Goal: Transaction & Acquisition: Book appointment/travel/reservation

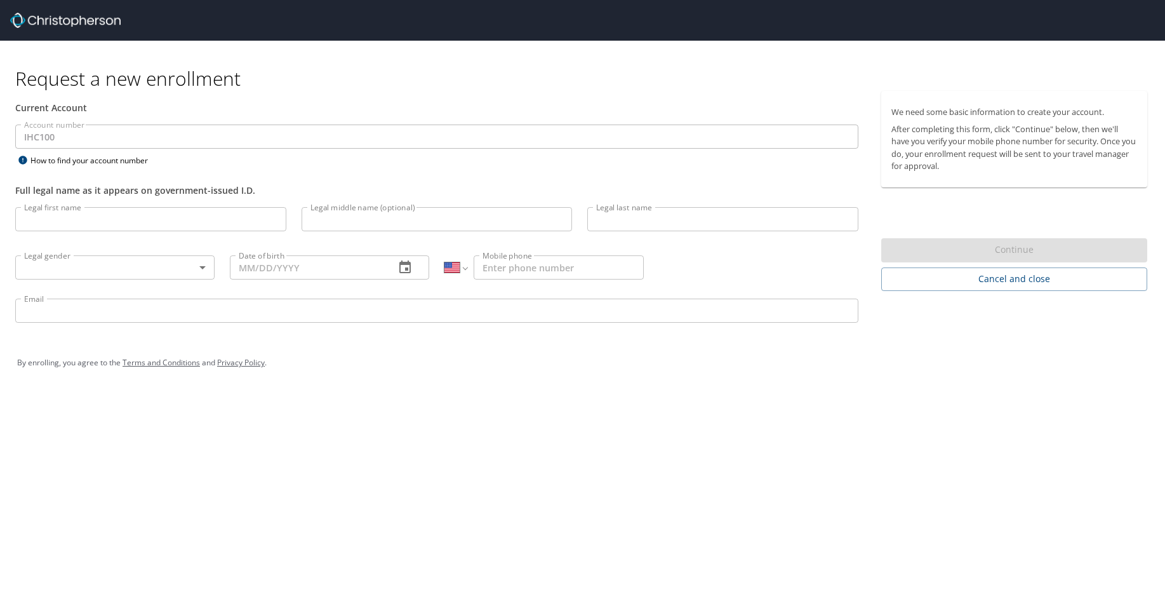
select select "US"
click at [146, 225] on input "Legal first name" at bounding box center [150, 219] width 271 height 24
type input "Blaine"
type input "K"
type input "Montague"
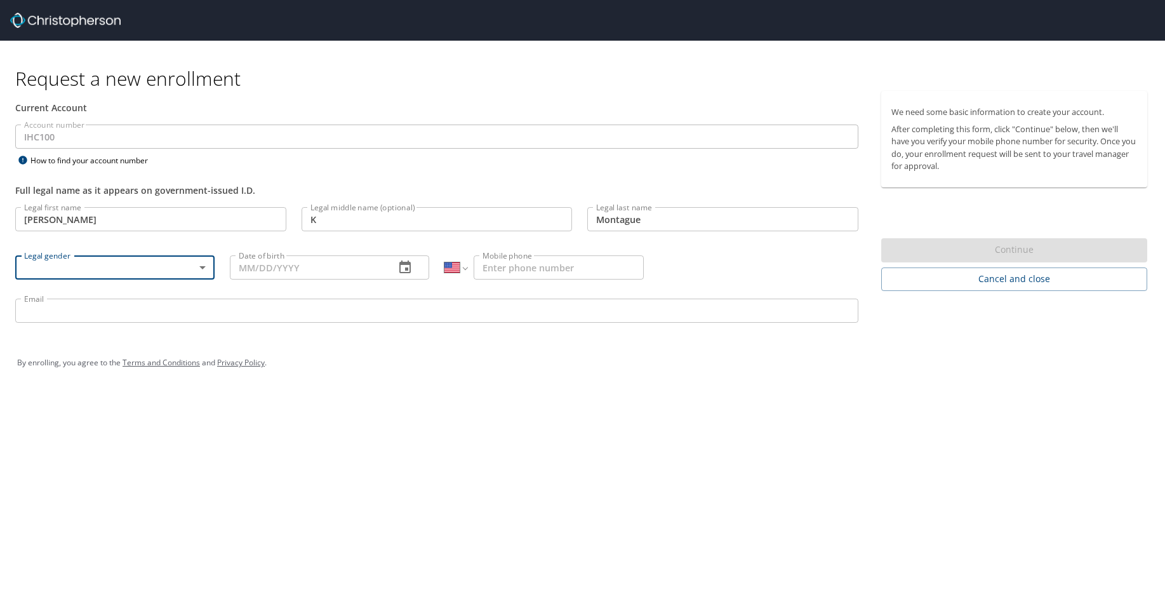
click at [204, 267] on body "Request a new enrollment Current Account Account number IHC100 Account number H…" at bounding box center [582, 294] width 1165 height 589
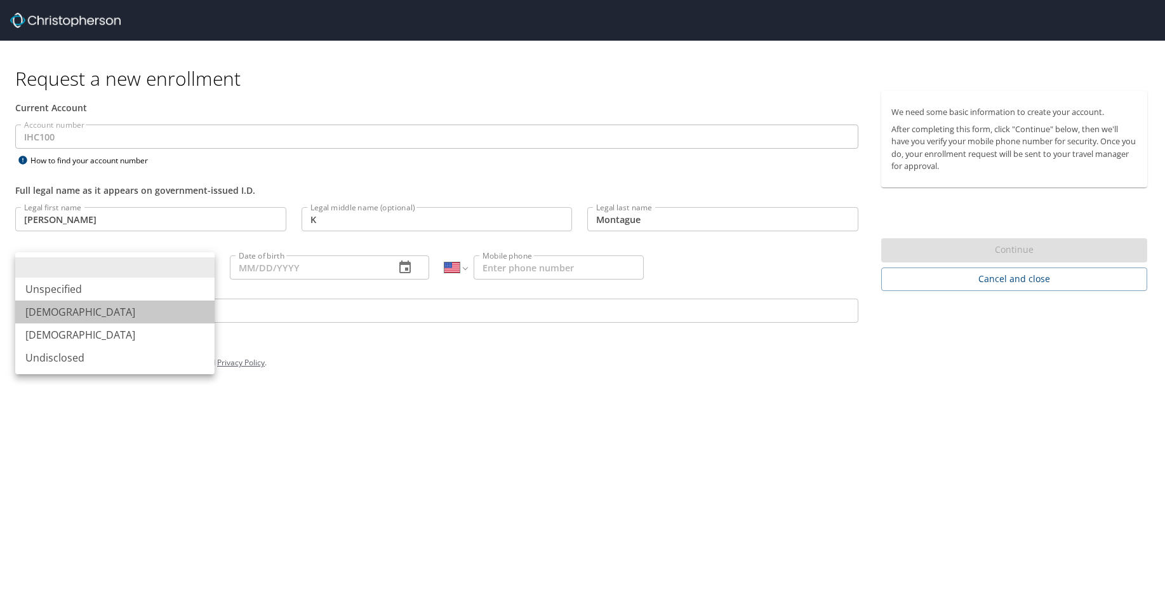
click at [94, 316] on li "[DEMOGRAPHIC_DATA]" at bounding box center [114, 311] width 199 height 23
type input "[DEMOGRAPHIC_DATA]"
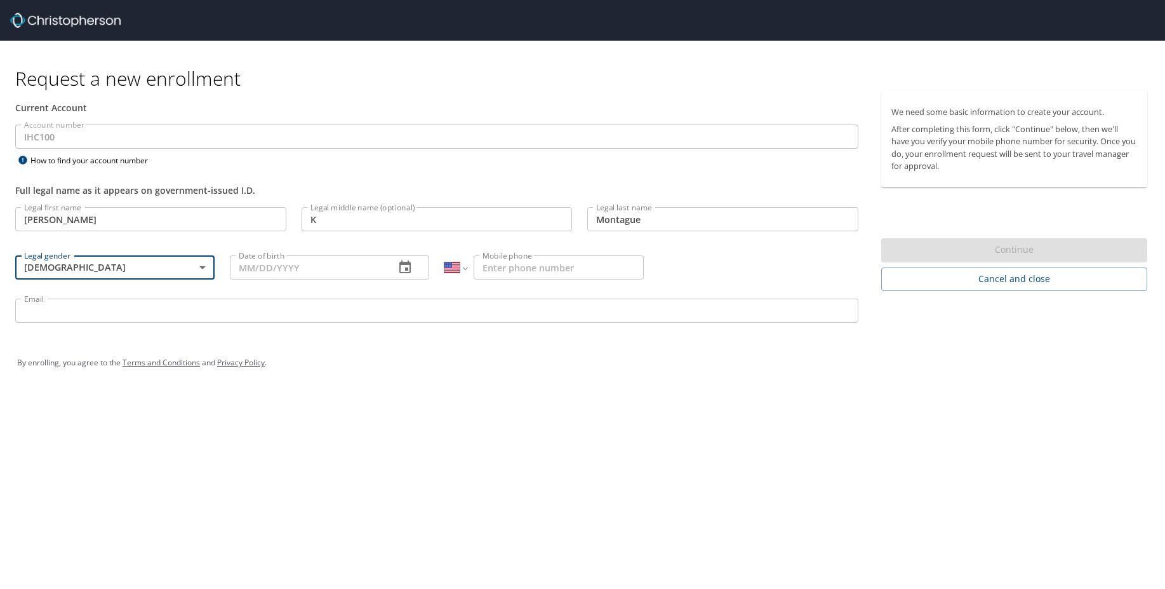
click at [336, 270] on input "Date of birth" at bounding box center [307, 267] width 155 height 24
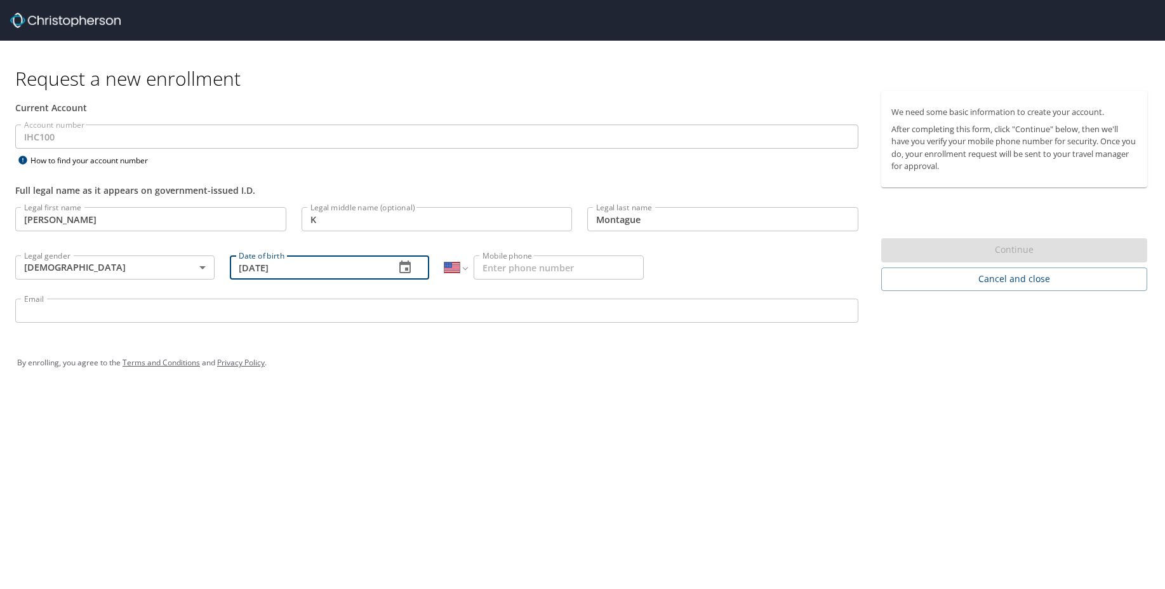
type input "[DATE]"
click at [564, 258] on input "Mobile phone" at bounding box center [559, 267] width 170 height 24
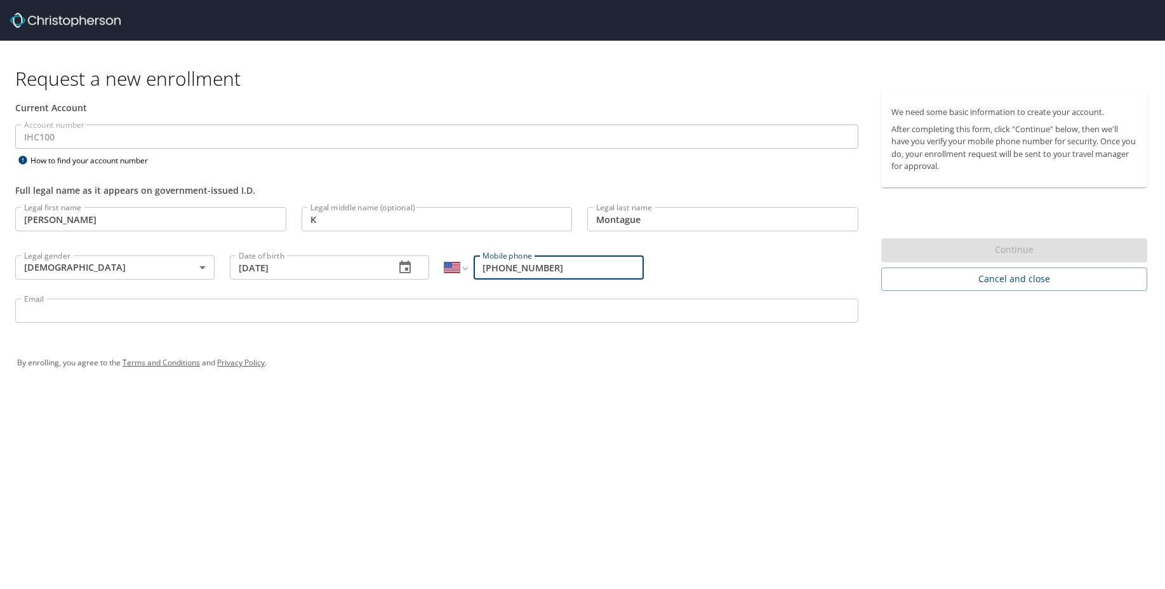
type input "(801) 717-0341"
click at [480, 308] on input "Email" at bounding box center [436, 310] width 843 height 24
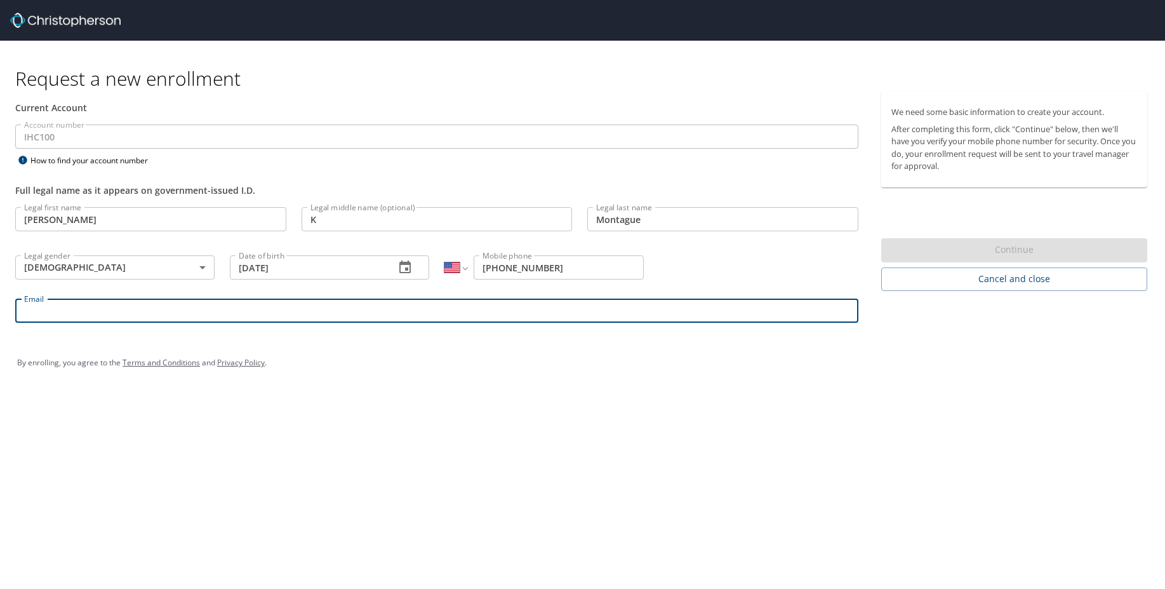
type input "B"
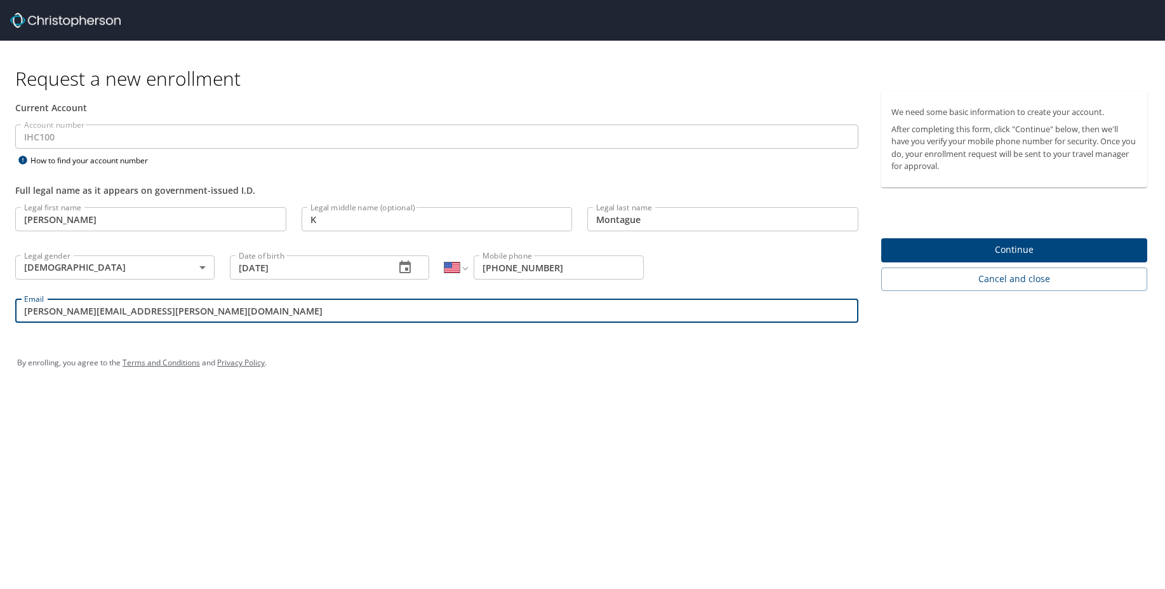
type input "blaine.montague@imail.org"
click at [441, 422] on div "Request a new enrollment Current Account Account number IHC100 Account number H…" at bounding box center [582, 294] width 1165 height 589
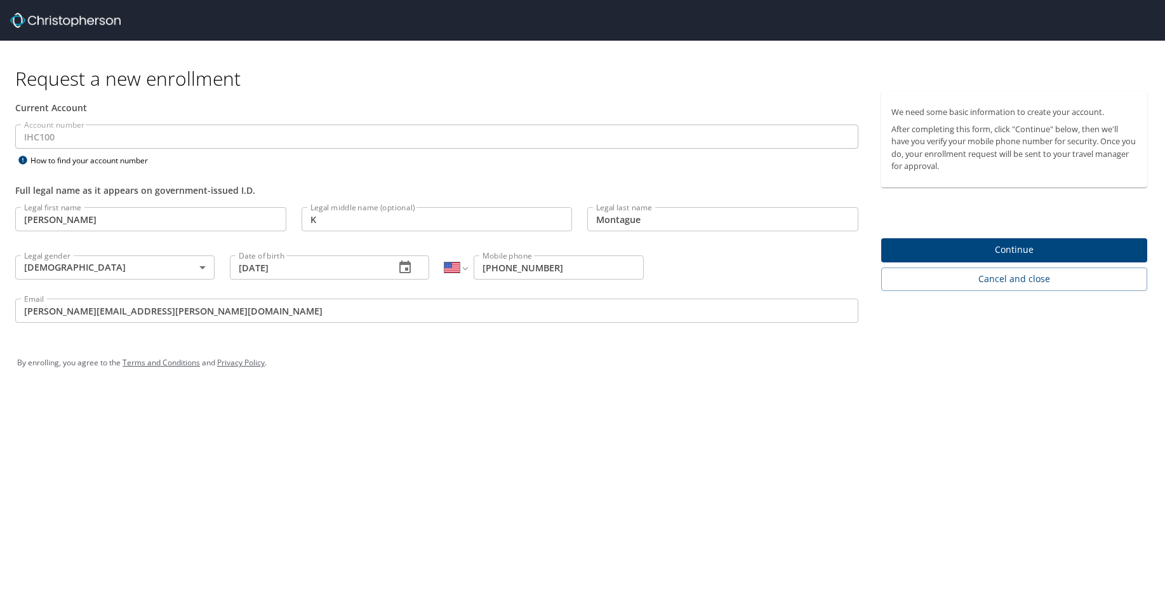
click at [1008, 244] on span "Continue" at bounding box center [1014, 250] width 246 height 16
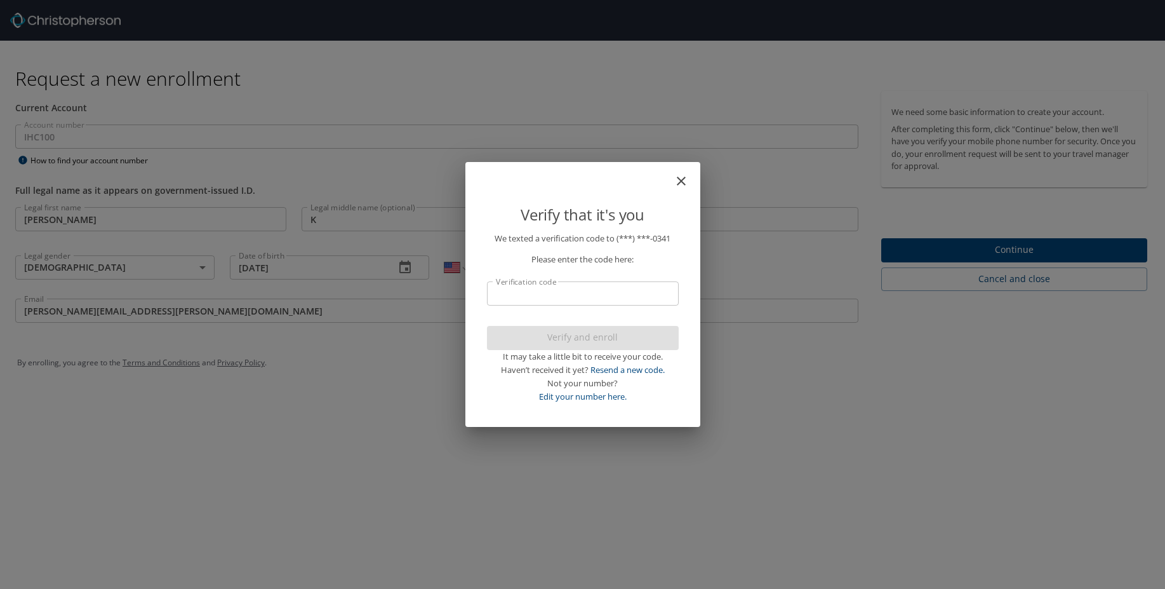
click at [573, 293] on input "Verification code" at bounding box center [583, 293] width 192 height 24
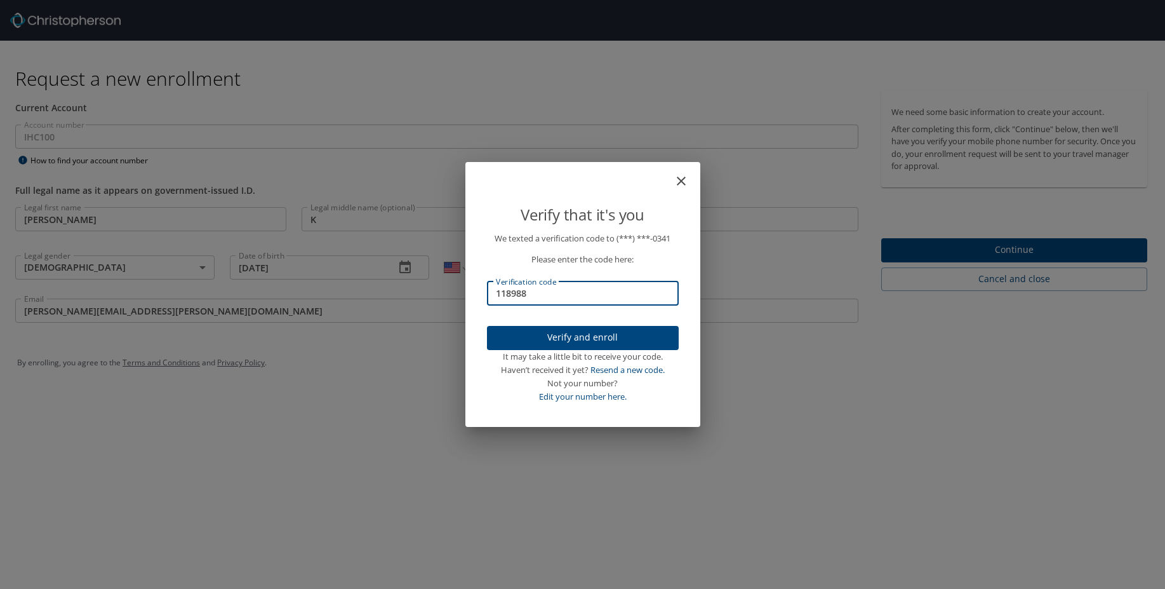
type input "118988"
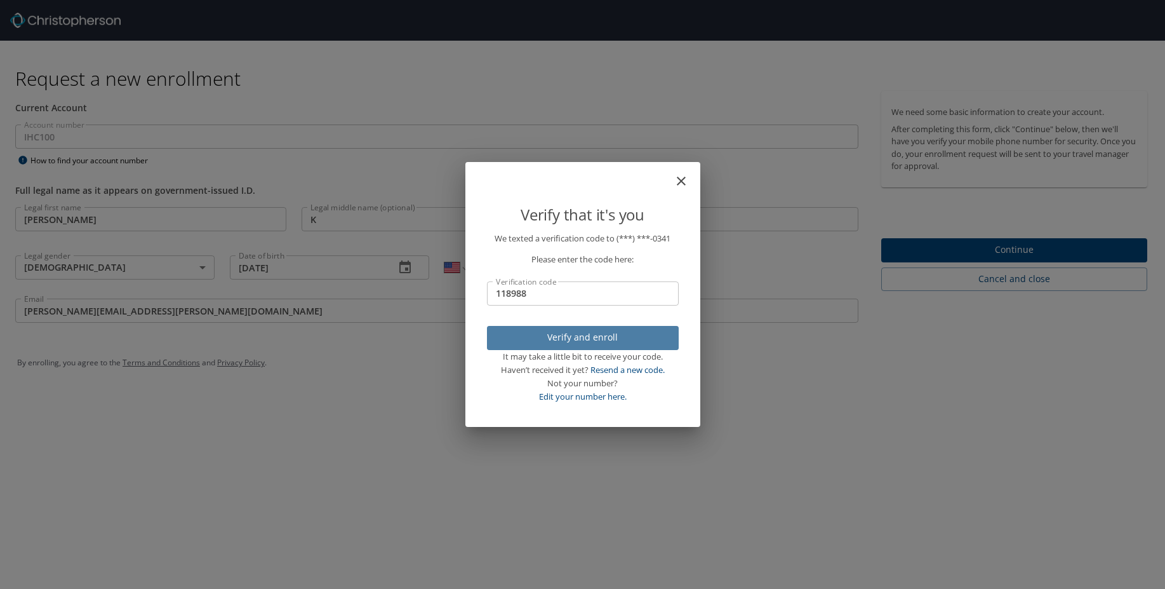
click at [587, 326] on button "Verify and enroll" at bounding box center [583, 338] width 192 height 25
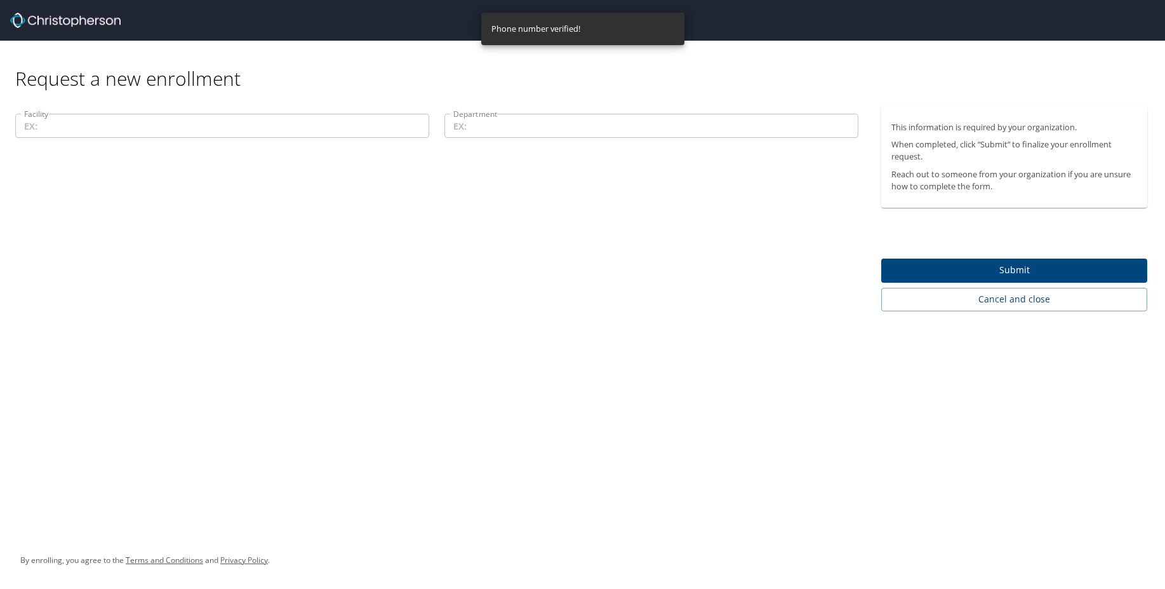
click at [193, 129] on input "Facility" at bounding box center [222, 126] width 414 height 24
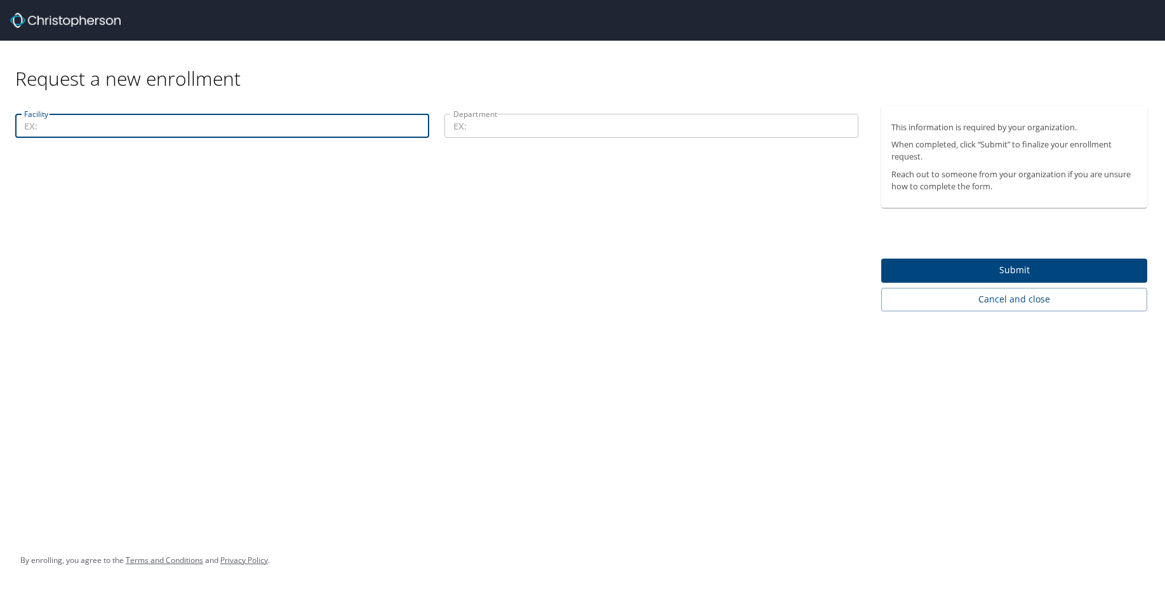
click at [53, 126] on input "Facility" at bounding box center [222, 126] width 414 height 24
click at [40, 113] on div "Facility Facility" at bounding box center [222, 127] width 429 height 43
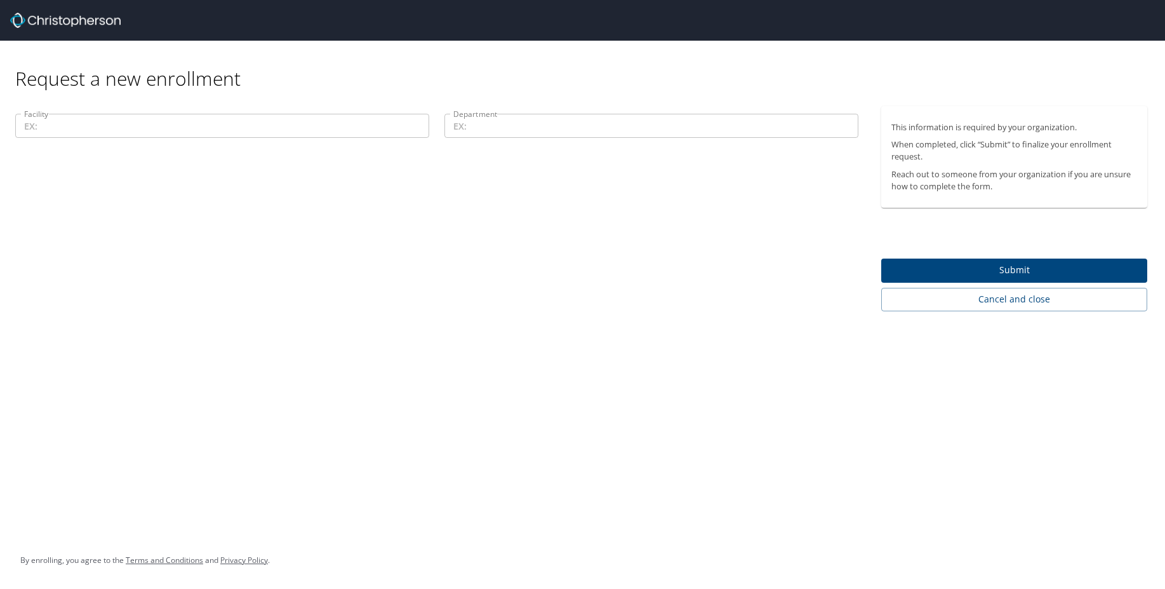
click at [62, 121] on input "Facility" at bounding box center [222, 126] width 414 height 24
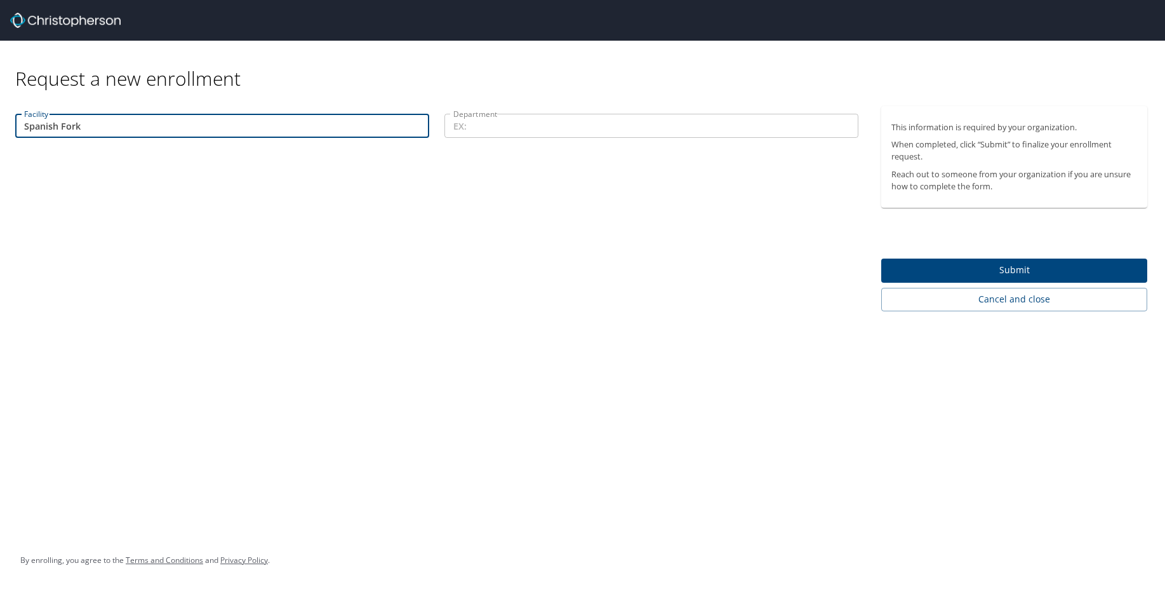
type input "Spanish Fork"
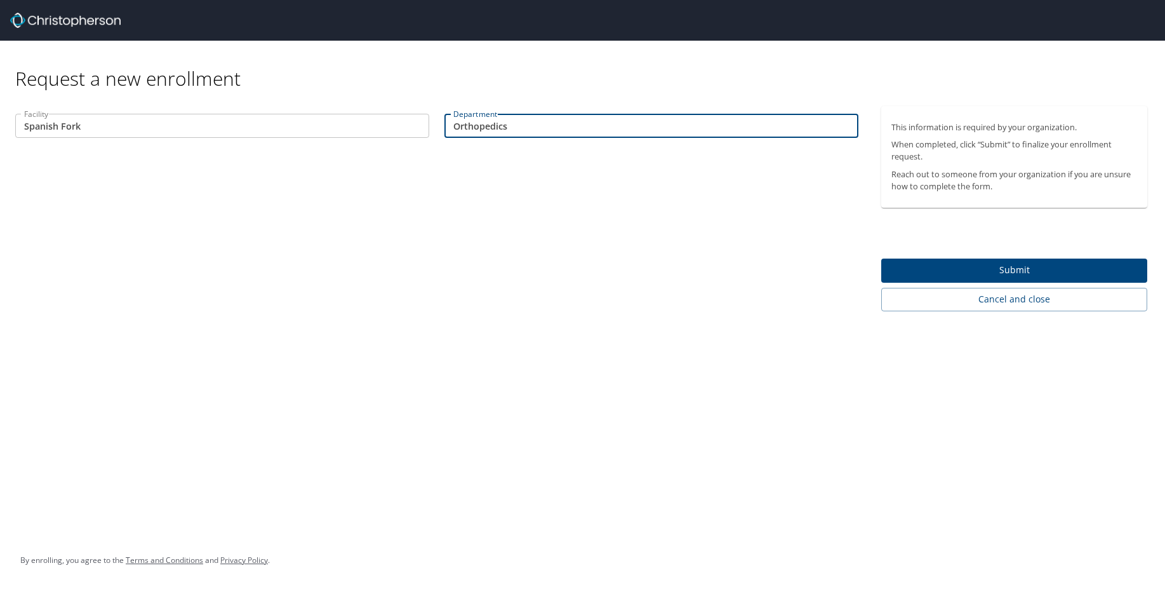
type input "Orthopedics"
click at [1023, 262] on span "Submit" at bounding box center [1014, 270] width 246 height 16
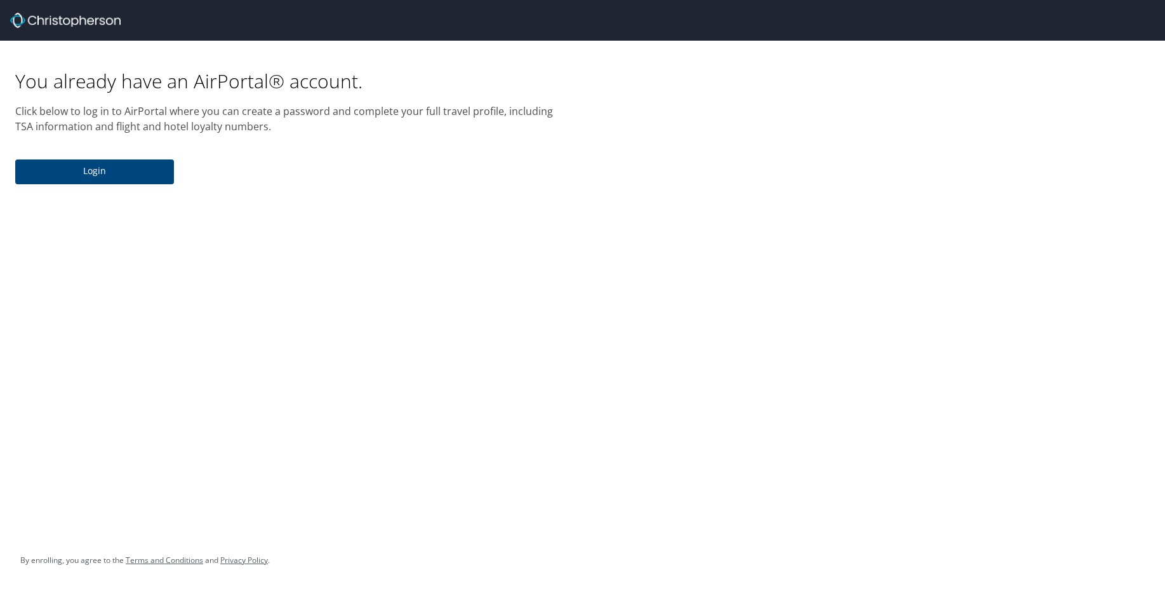
click at [109, 166] on span "Login" at bounding box center [94, 171] width 138 height 16
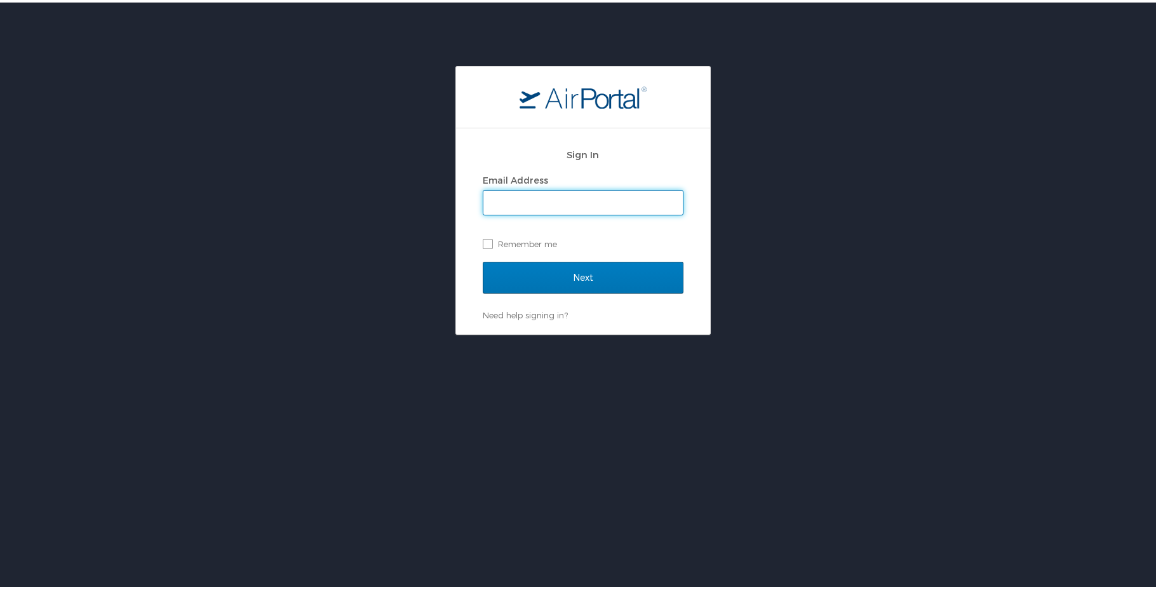
click at [509, 206] on input "Email Address" at bounding box center [582, 200] width 199 height 24
type input "blaine.montague@imail.org"
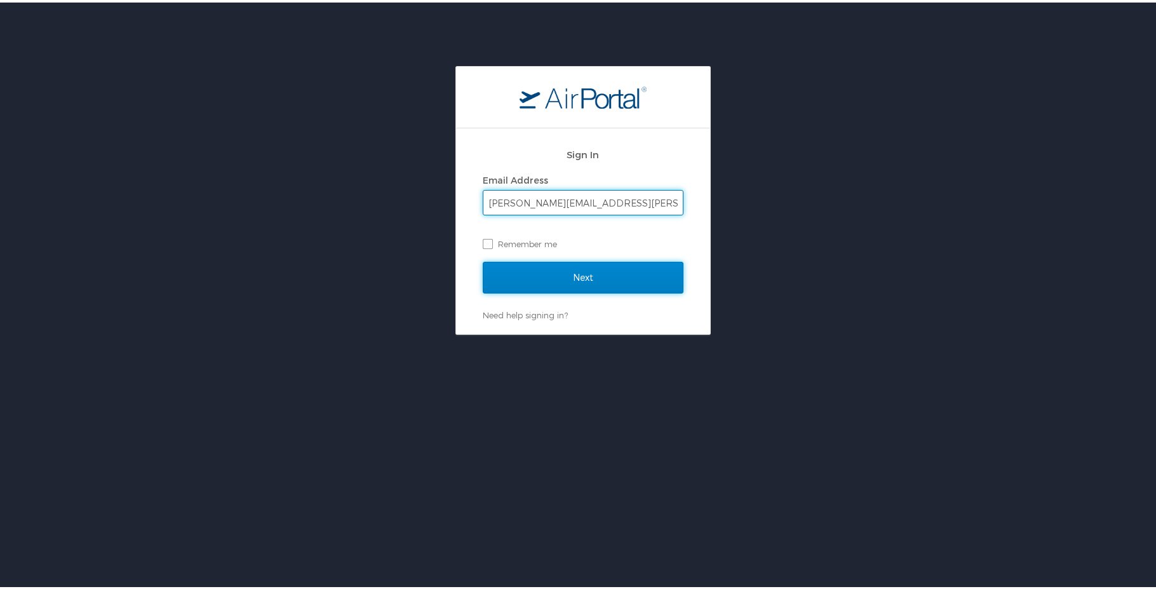
click at [546, 274] on input "Next" at bounding box center [583, 275] width 201 height 32
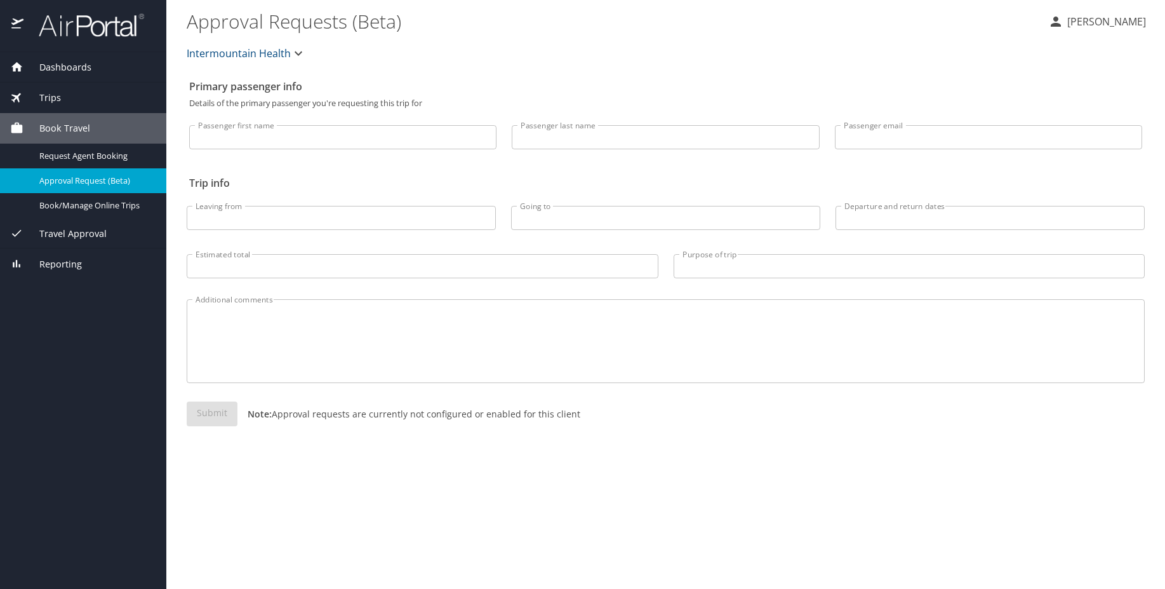
click at [67, 99] on div "Trips" at bounding box center [83, 98] width 146 height 14
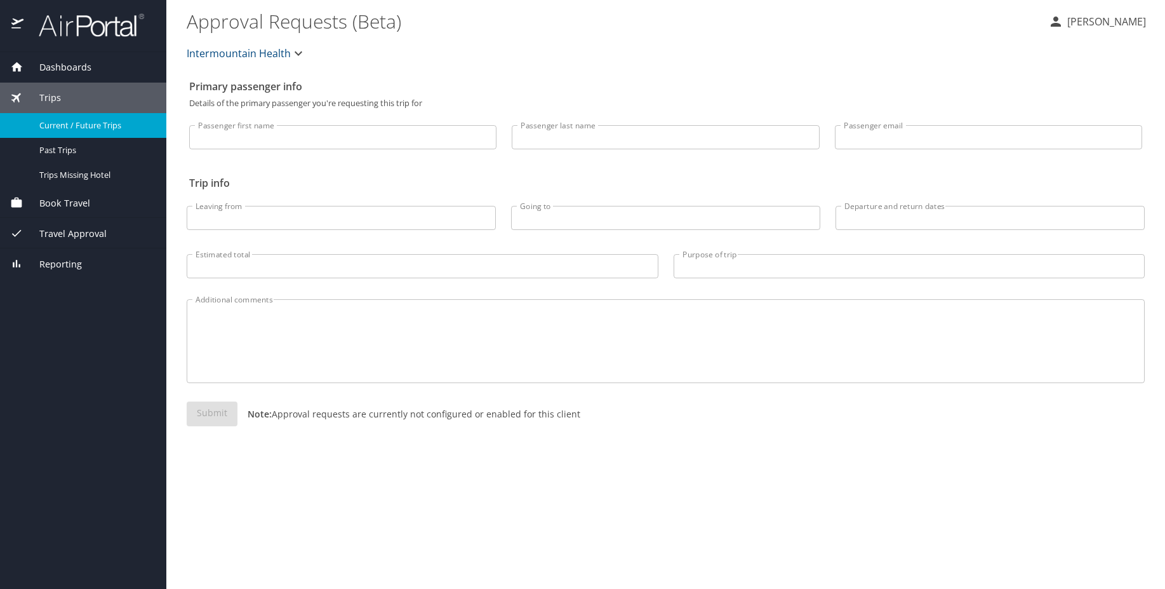
click at [57, 126] on span "Current / Future Trips" at bounding box center [95, 125] width 112 height 12
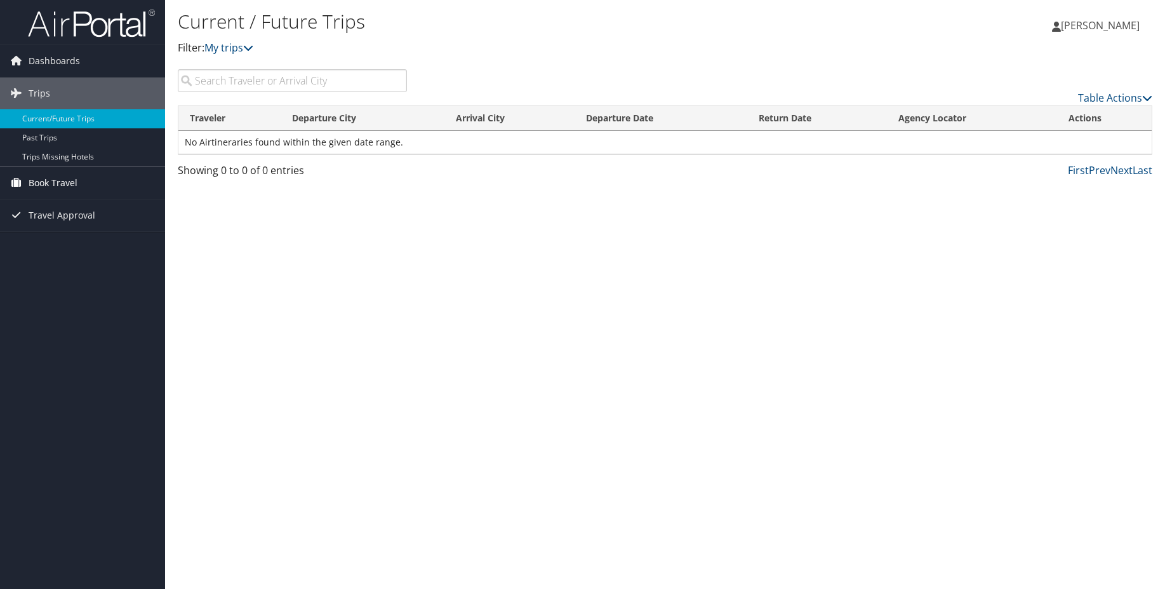
click at [64, 183] on span "Book Travel" at bounding box center [53, 183] width 49 height 32
click at [61, 175] on span "Book Travel" at bounding box center [53, 183] width 49 height 32
click at [60, 181] on span "Book Travel" at bounding box center [53, 183] width 49 height 32
click at [60, 206] on link "Agent Booking Request" at bounding box center [82, 208] width 165 height 19
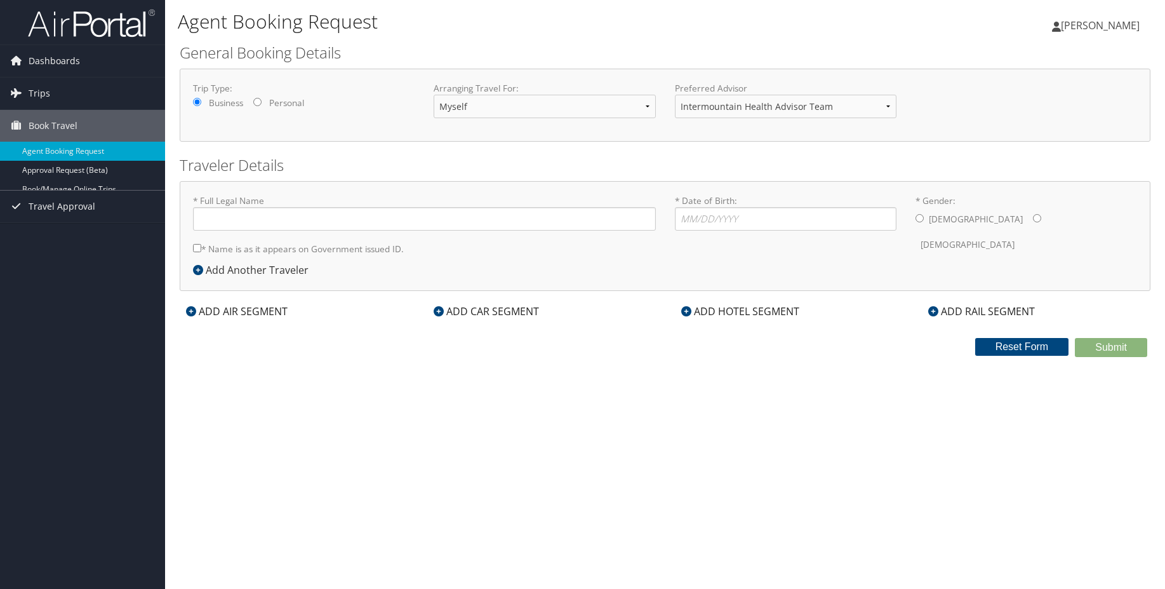
type input "[PERSON_NAME]"
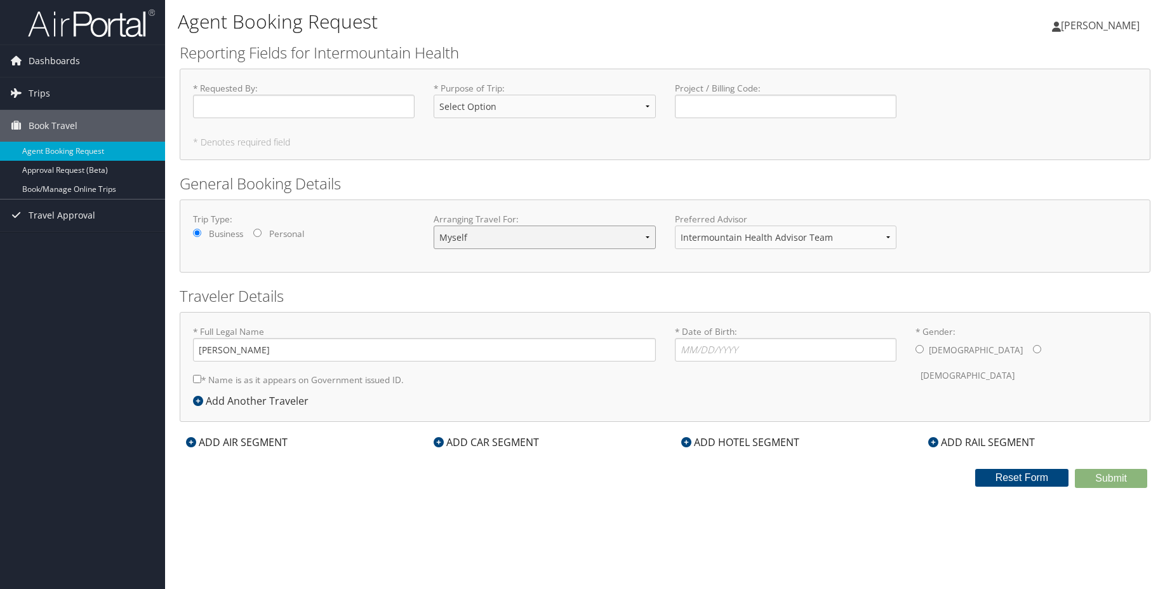
click at [588, 234] on select "Myself Another Traveler Guest Traveler" at bounding box center [545, 236] width 222 height 23
click at [434, 225] on select "Myself Another Traveler Guest Traveler" at bounding box center [545, 236] width 222 height 23
click at [188, 438] on icon at bounding box center [191, 442] width 10 height 10
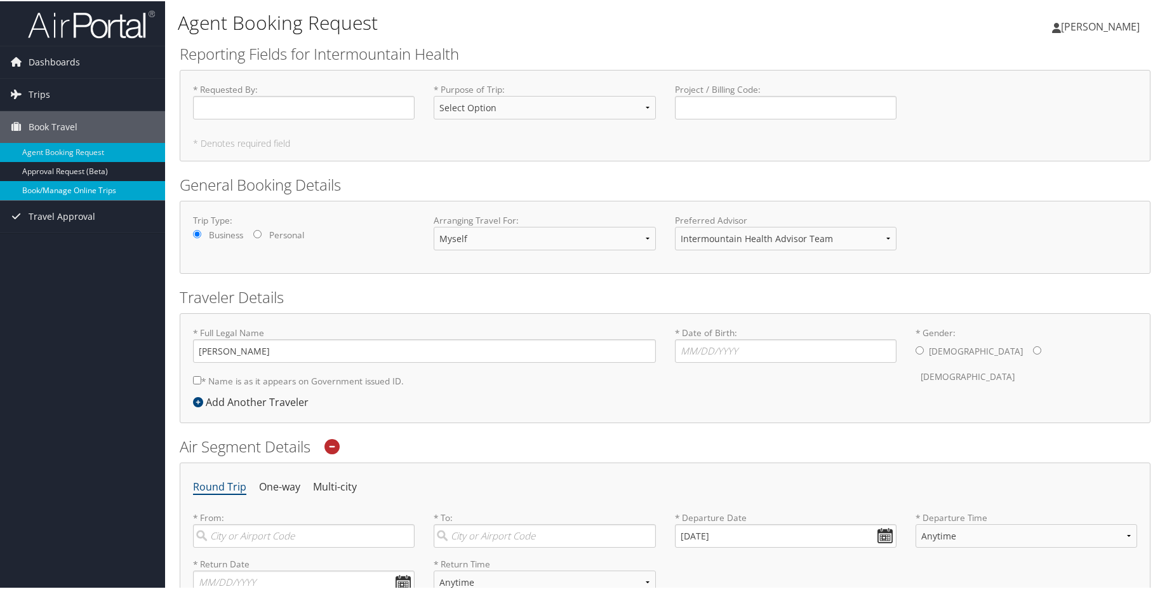
click at [79, 189] on link "Book/Manage Online Trips" at bounding box center [82, 189] width 165 height 19
click at [332, 110] on input "* Requested By : Required" at bounding box center [304, 106] width 222 height 23
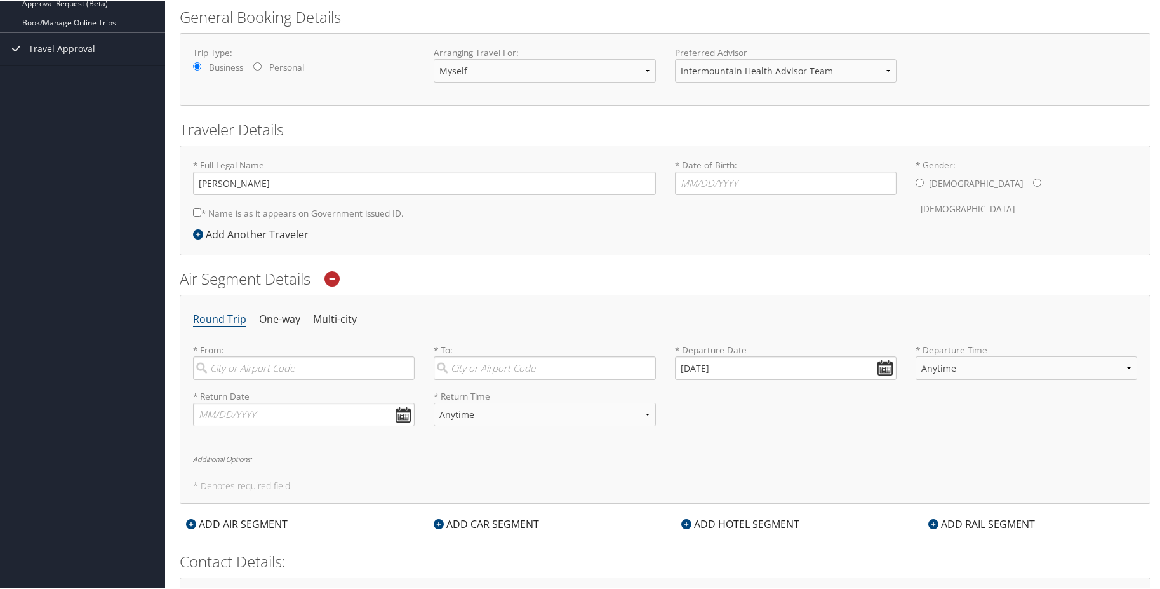
scroll to position [190, 0]
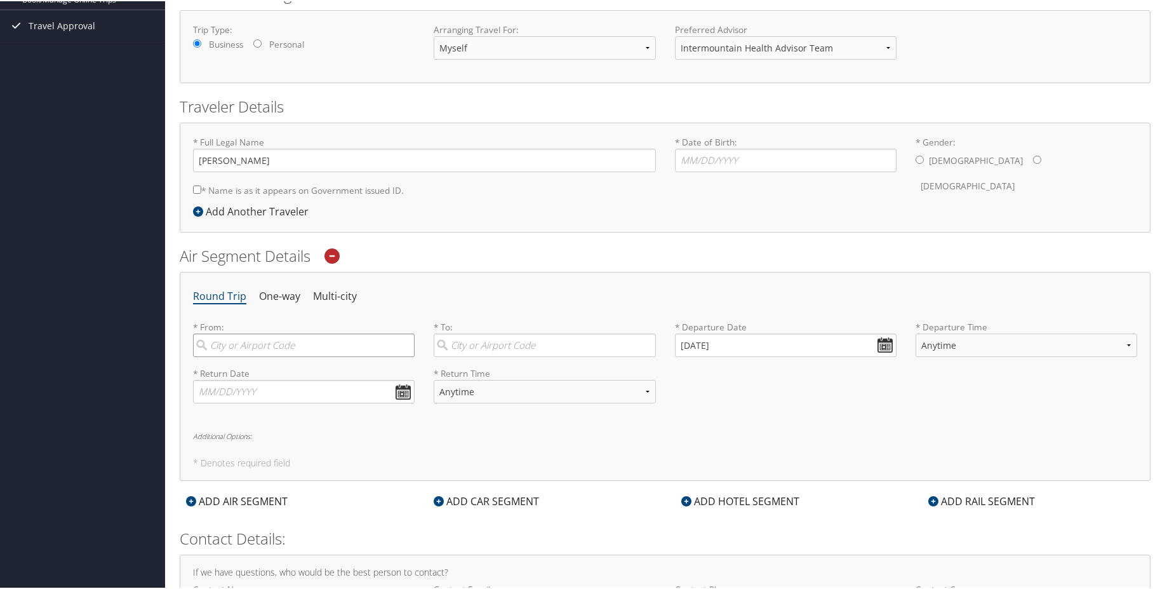
click at [273, 349] on input "search" at bounding box center [304, 343] width 222 height 23
click at [252, 365] on div "Salt Lake City (SLC Utah)" at bounding box center [305, 370] width 204 height 17
click at [252, 356] on input "slc" at bounding box center [304, 343] width 222 height 23
type input "Salt Lake City (SLC Utah)"
click at [500, 337] on input "search" at bounding box center [545, 343] width 222 height 23
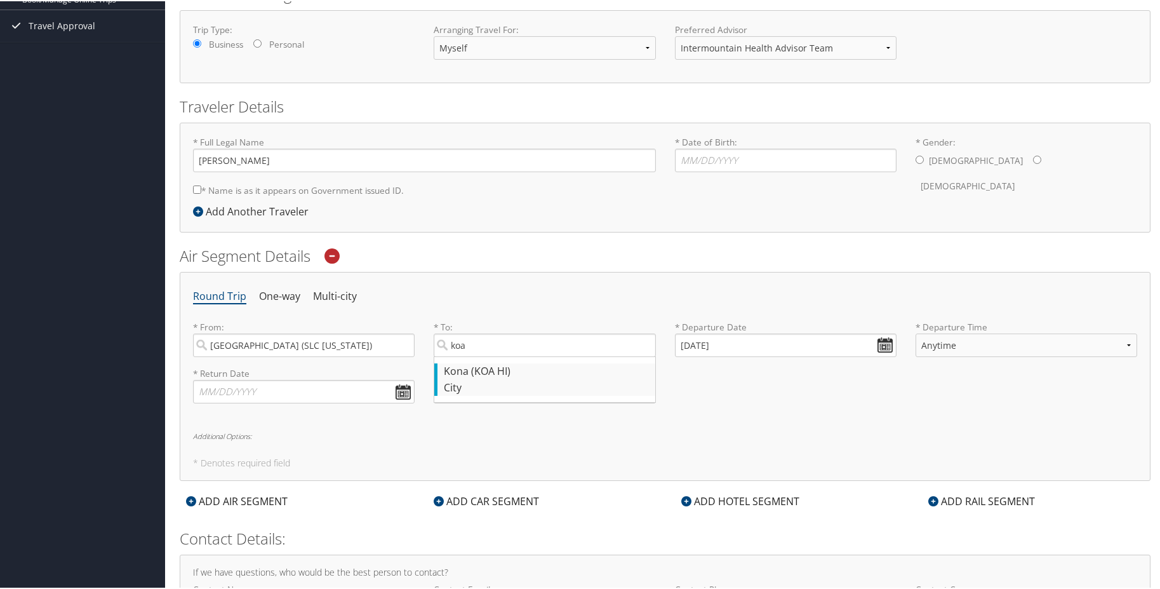
click at [485, 368] on div "Kona (KOA HI)" at bounding box center [546, 370] width 204 height 17
click at [485, 356] on input "koa" at bounding box center [545, 343] width 222 height 23
type input "Kona (KOA HI)"
click at [880, 343] on input "10/09/2025" at bounding box center [786, 343] width 222 height 23
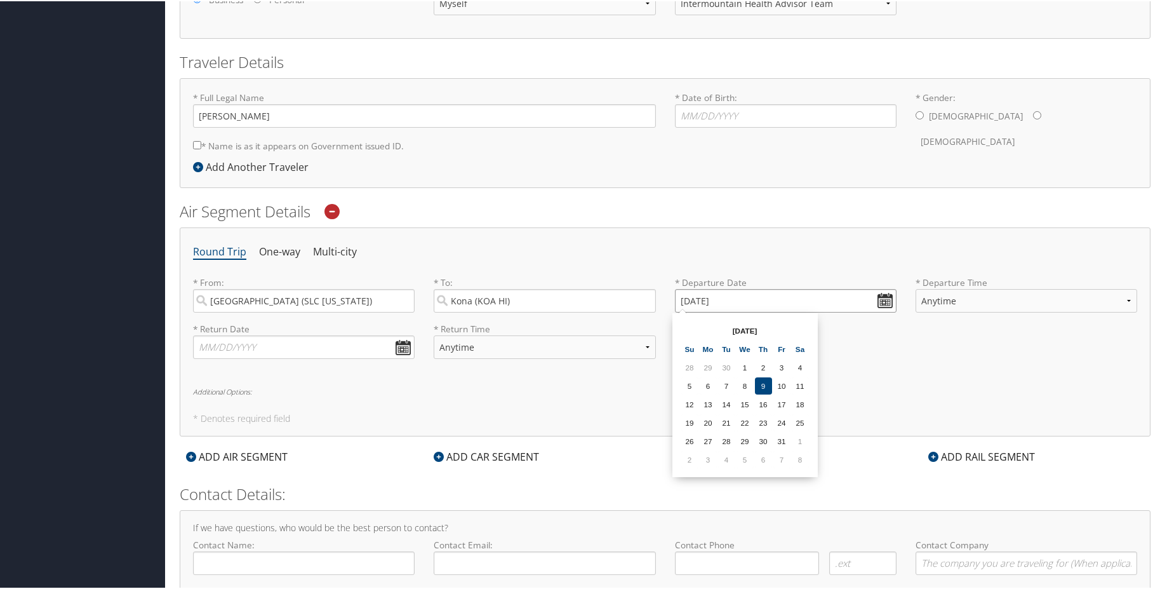
scroll to position [227, 0]
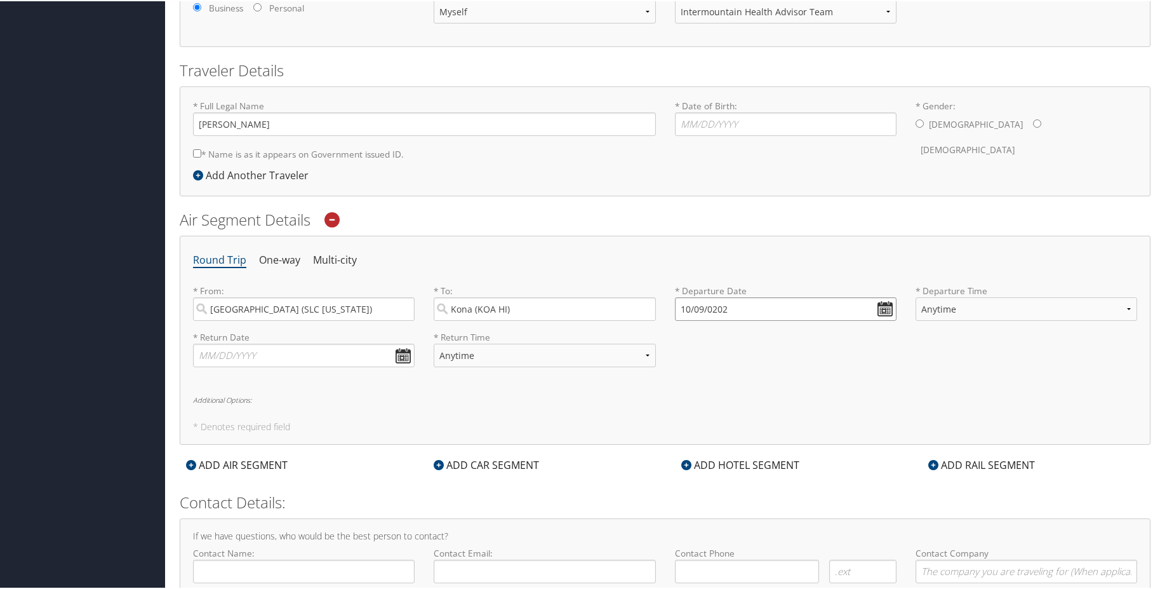
click at [886, 305] on input "10/09/0202" at bounding box center [786, 307] width 222 height 23
click at [769, 338] on th "Oct 0202" at bounding box center [745, 337] width 91 height 17
click at [762, 337] on th "Oct 0202" at bounding box center [745, 337] width 91 height 17
click at [749, 336] on th "Oct 0202" at bounding box center [745, 337] width 91 height 17
click at [840, 350] on div "* Return Date Dates must be valid * Return Time Anytime Early Morning (5AM-7AM)…" at bounding box center [664, 353] width 963 height 46
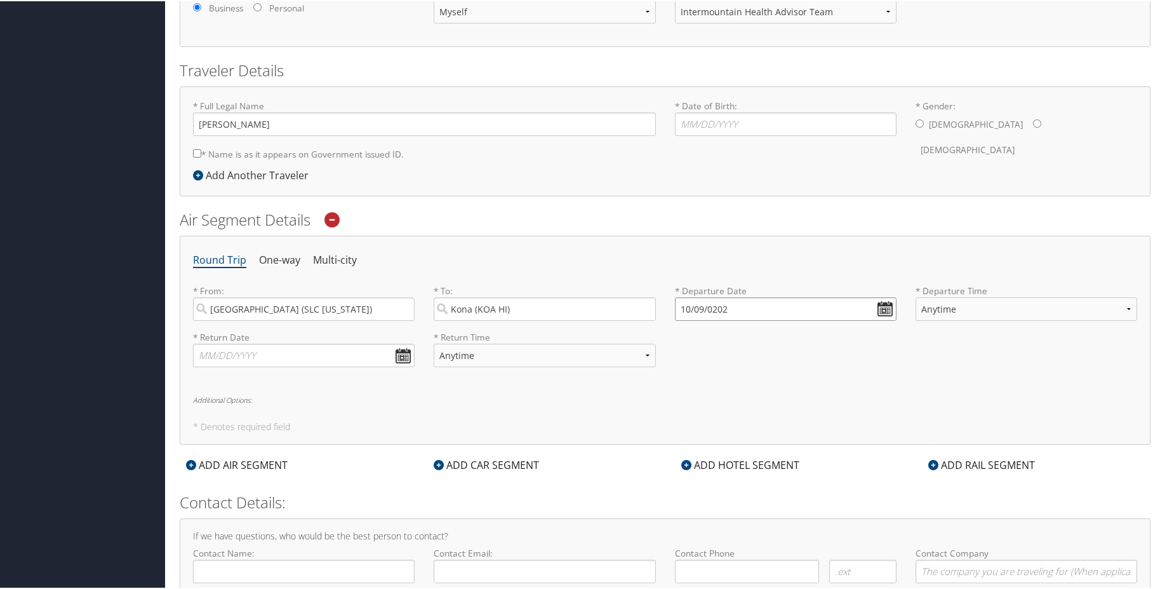
click at [877, 308] on input "10/09/0202" at bounding box center [786, 307] width 222 height 23
click at [752, 469] on td "3" at bounding box center [745, 466] width 17 height 17
click at [880, 310] on input "11/03/0202" at bounding box center [786, 307] width 222 height 23
click at [797, 469] on td "8" at bounding box center [800, 466] width 17 height 17
click at [886, 305] on input "11/08/2025" at bounding box center [786, 307] width 222 height 23
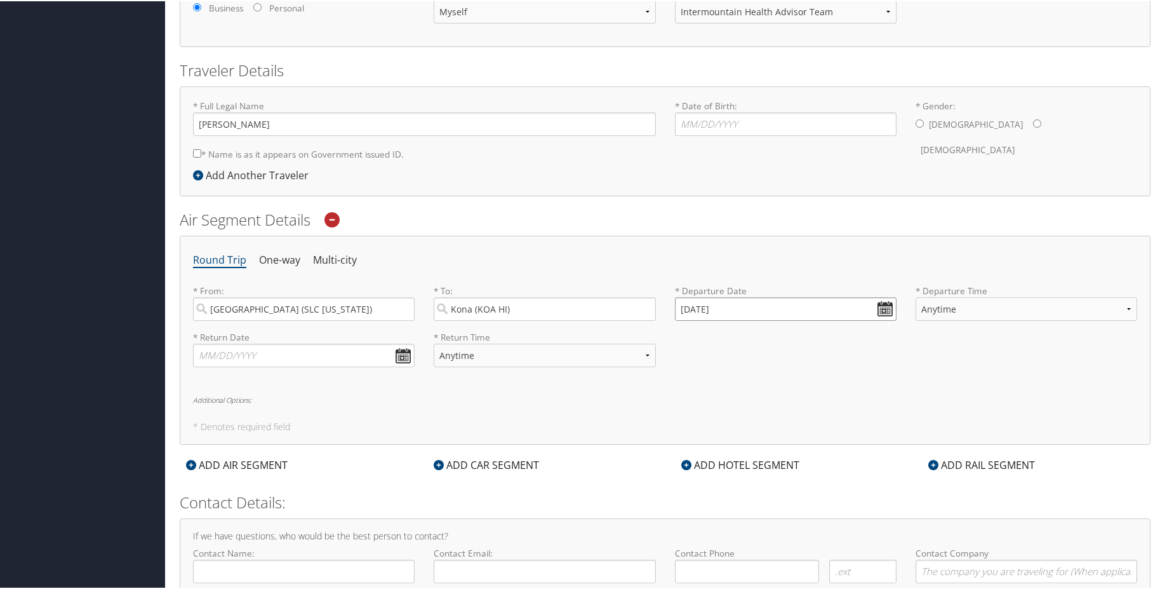
click at [684, 306] on input "11/08/2025" at bounding box center [786, 307] width 222 height 23
click at [878, 309] on input "Invalid date" at bounding box center [786, 307] width 222 height 23
click at [799, 469] on td "8" at bounding box center [800, 466] width 17 height 17
click at [887, 306] on input "11/08/2025" at bounding box center [786, 307] width 222 height 23
click at [399, 354] on input "text" at bounding box center [304, 353] width 222 height 23
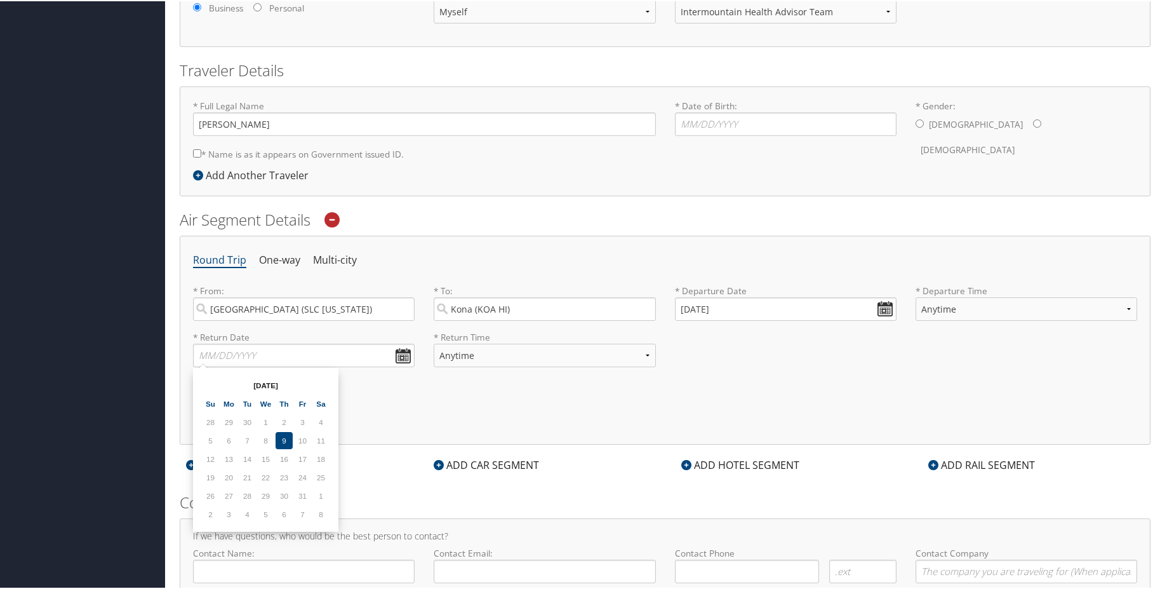
click at [337, 380] on div "From 10/09/2025 To 10/09/2025 Oct 2025 Su Mo Tu We Th Fr Sa 28 29 30 1 2 3 4 5 …" at bounding box center [265, 448] width 145 height 164
click at [326, 382] on th at bounding box center [320, 383] width 17 height 17
click at [878, 305] on input "11/08/2025" at bounding box center [786, 307] width 222 height 23
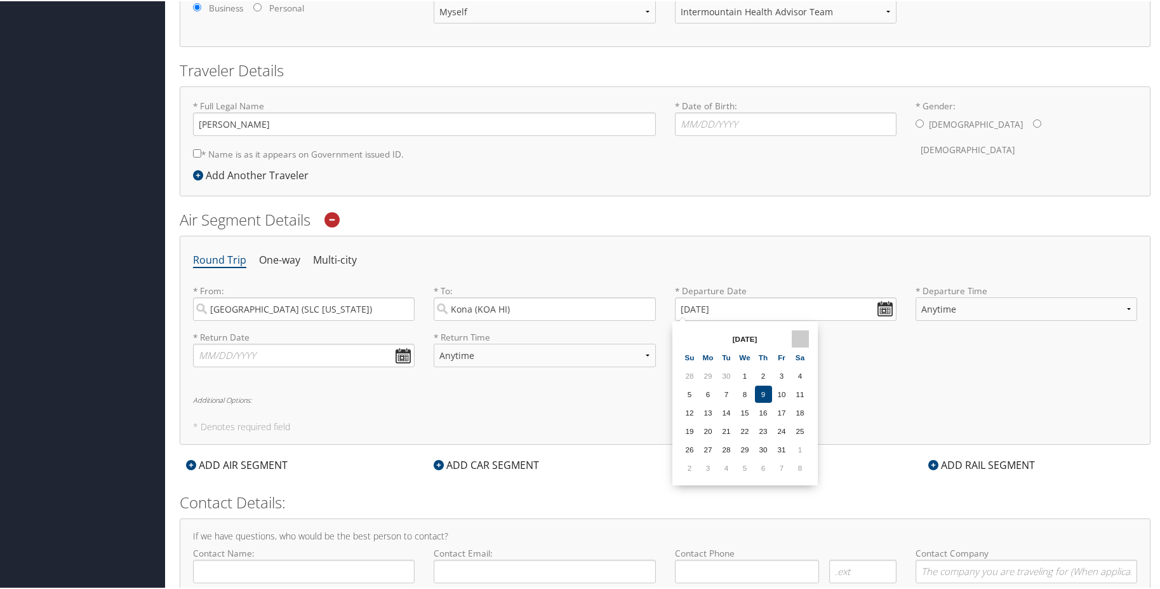
click at [801, 335] on th at bounding box center [800, 337] width 17 height 17
click at [782, 389] on td "9" at bounding box center [781, 392] width 17 height 17
type input "01/09/2026"
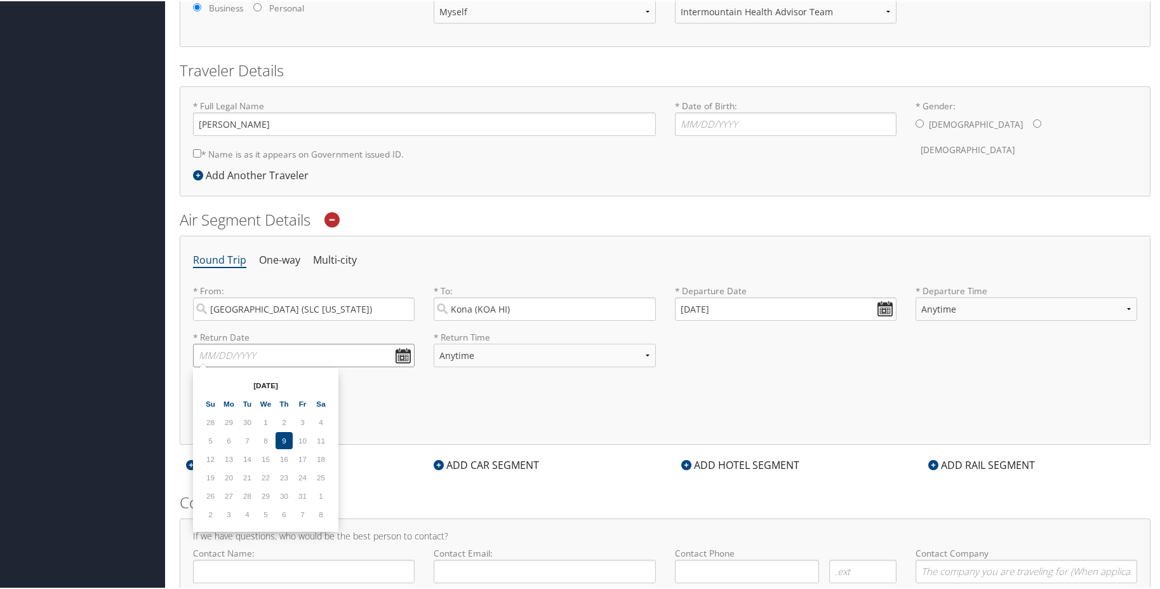
click at [406, 358] on input "text" at bounding box center [304, 353] width 222 height 23
click at [322, 380] on th at bounding box center [320, 383] width 17 height 17
click at [319, 455] on td "17" at bounding box center [320, 457] width 17 height 17
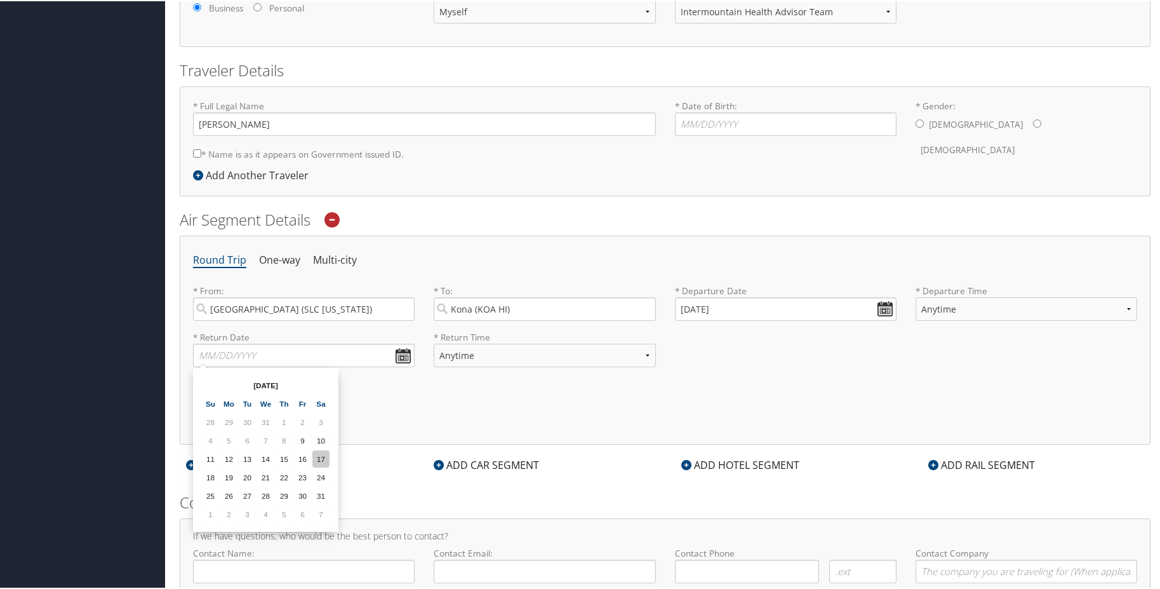
type input "01/17/2026"
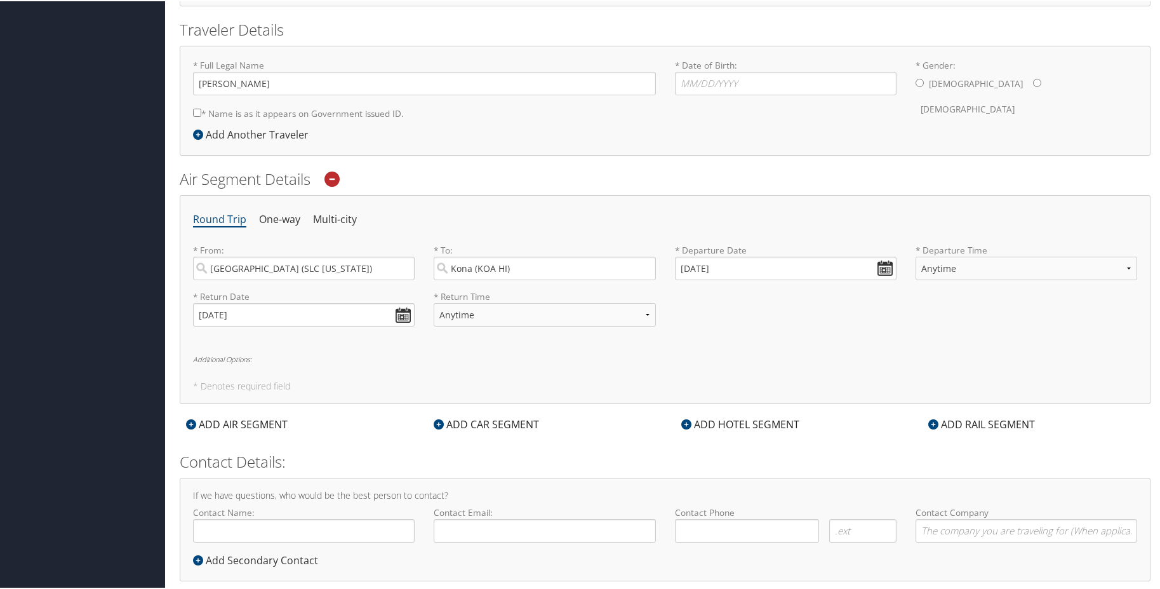
scroll to position [290, 0]
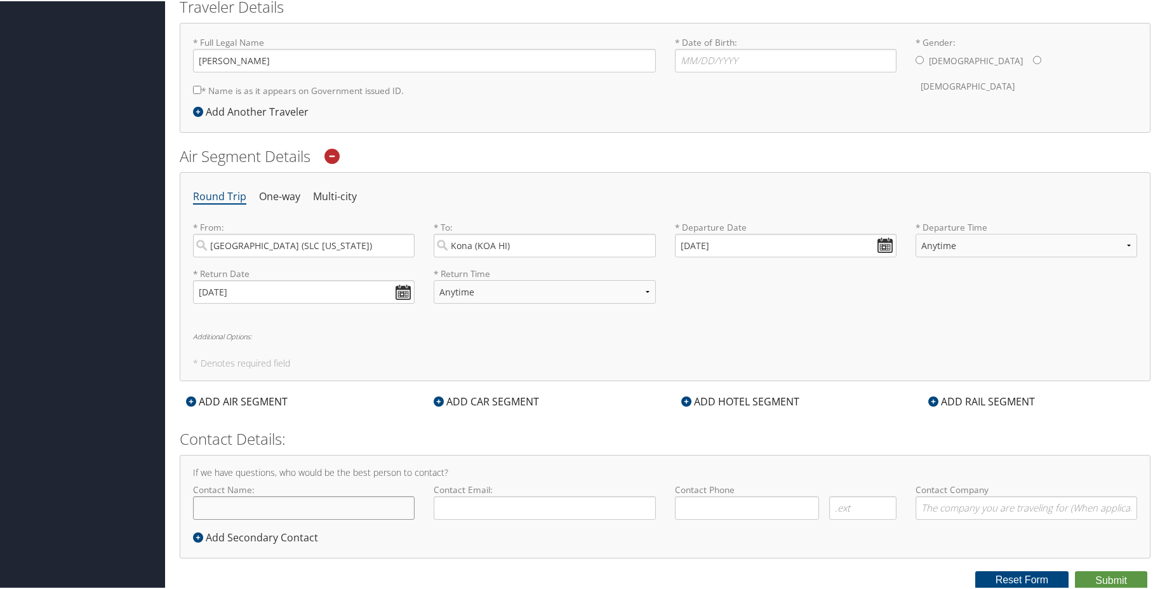
click at [263, 504] on input "Contact Name:" at bounding box center [304, 506] width 222 height 23
type input "a"
type input "[PERSON_NAME]"
type input "blaine.montague@imail.org"
type input "(801) 770-341"
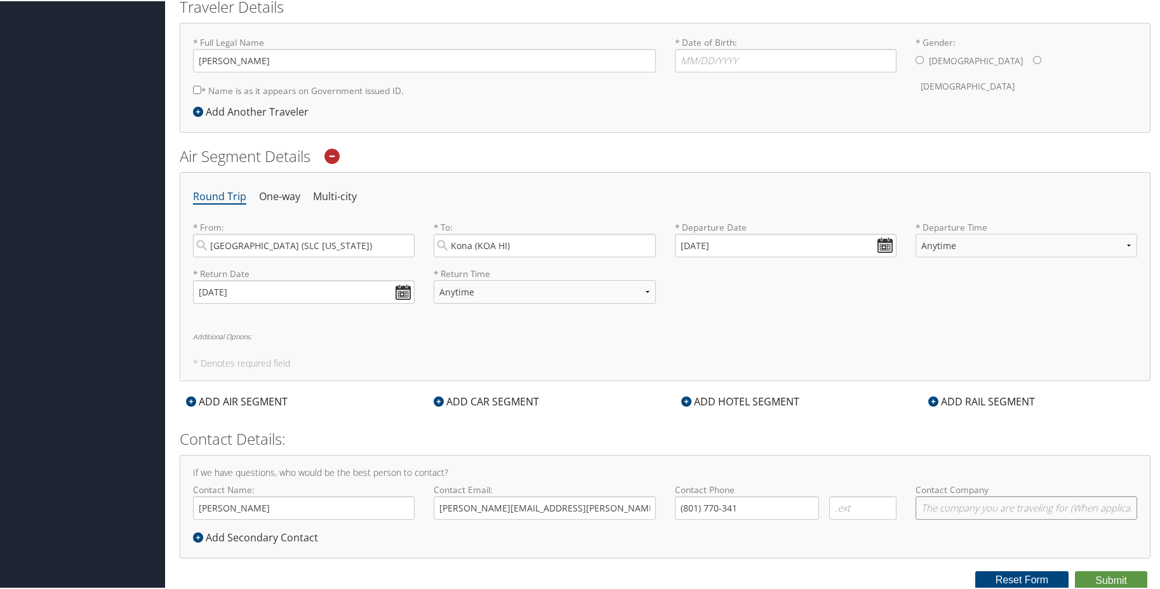
click at [940, 505] on input "Contact Company" at bounding box center [1027, 506] width 222 height 23
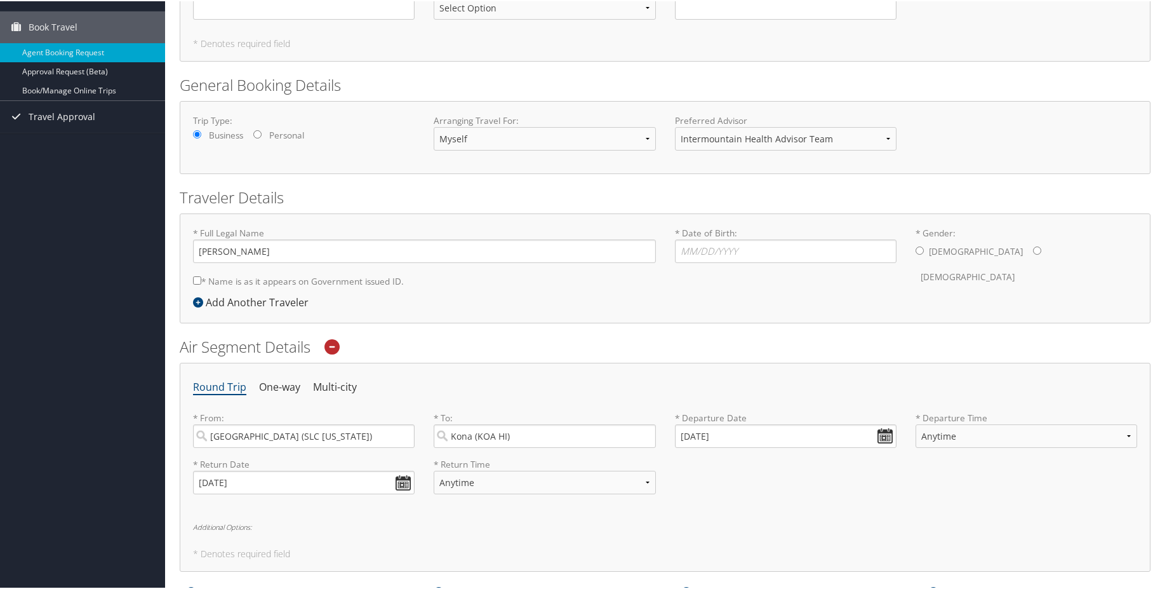
scroll to position [36, 0]
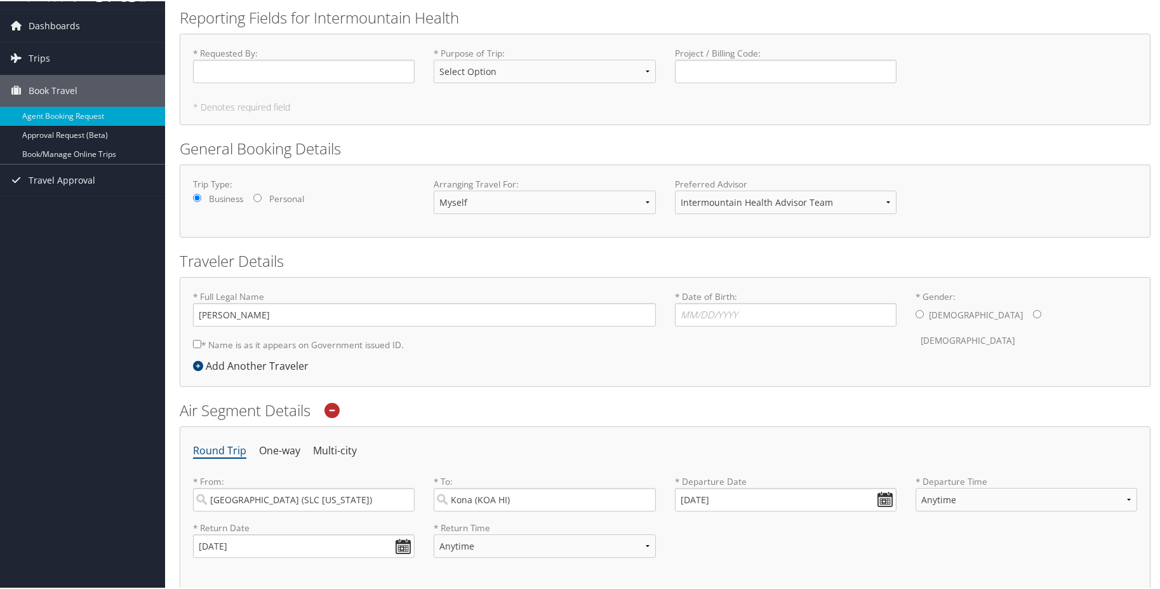
type input "intermountain health"
click at [196, 343] on input "* Name is as it appears on Government issued ID." at bounding box center [197, 342] width 8 height 8
checkbox input "true"
click at [738, 310] on input "* Date of Birth: Invalid Date" at bounding box center [786, 313] width 222 height 23
type input "12/04/1985"
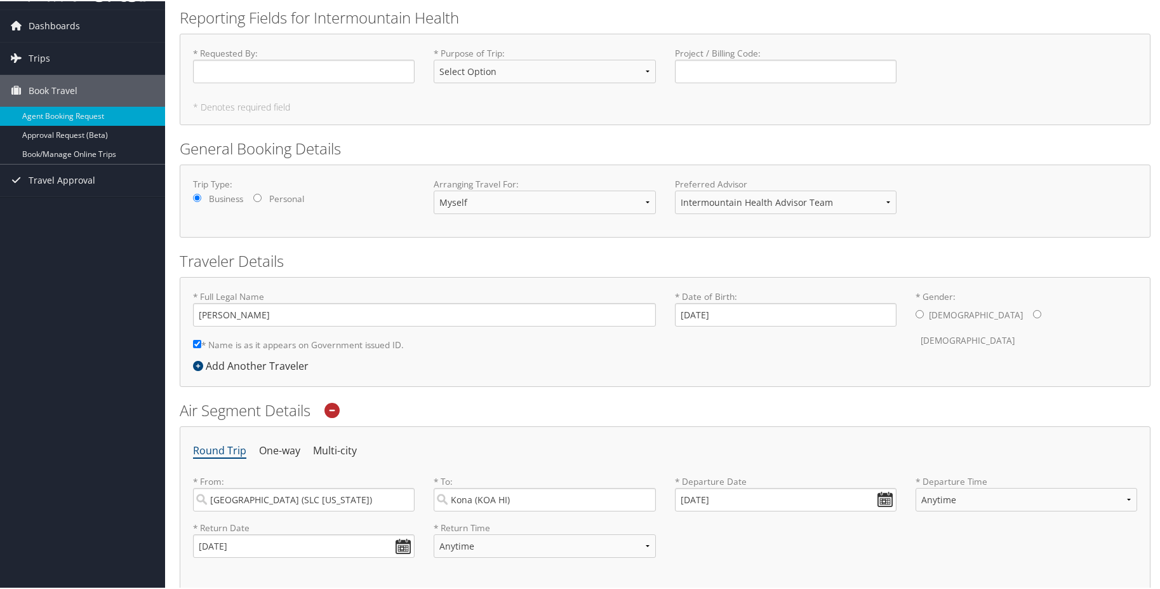
click at [919, 314] on input "* Gender: Male Female" at bounding box center [920, 313] width 8 height 8
radio input "true"
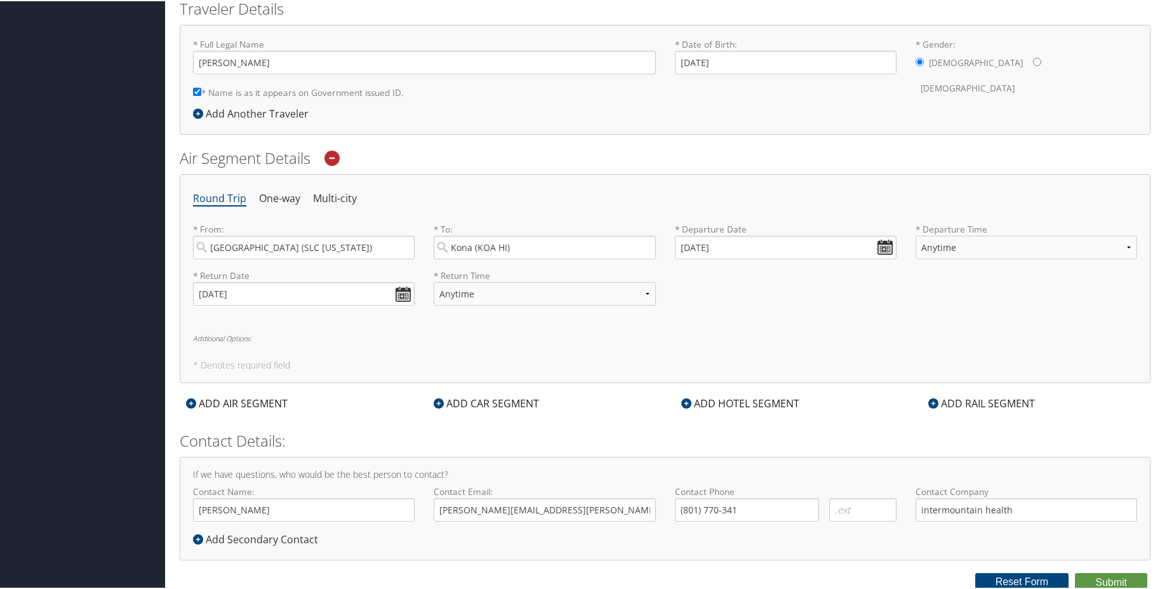
scroll to position [290, 0]
click at [1107, 573] on button "Submit" at bounding box center [1111, 579] width 72 height 19
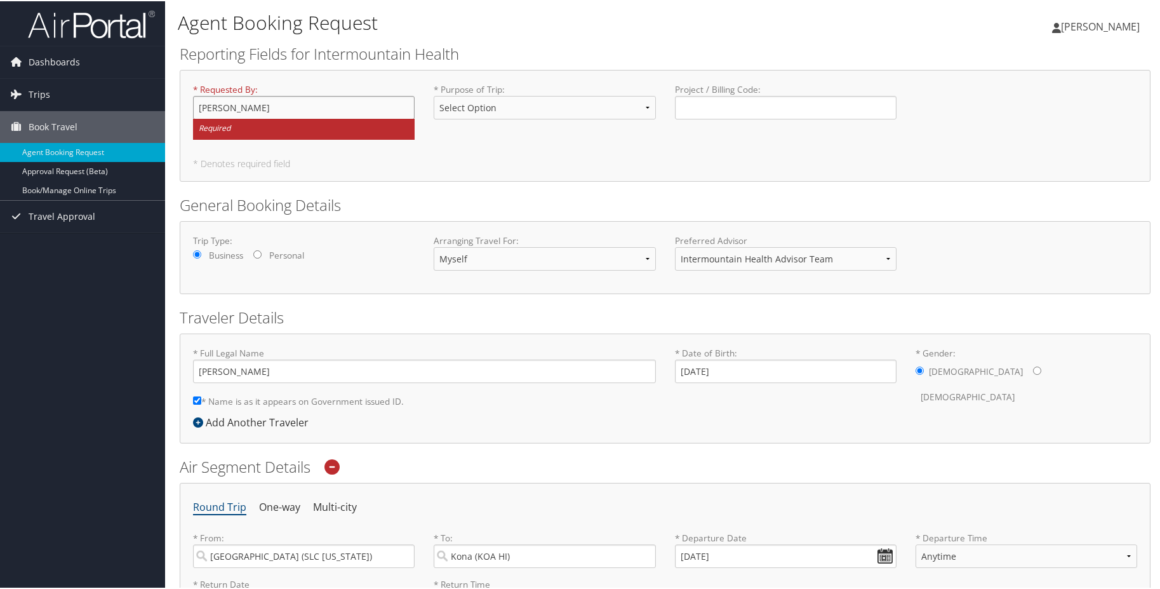
type input "[PERSON_NAME]"
click at [502, 95] on select "Select Option 3rd Party Reimbursable Business CME Conf or Education Groups Pers…" at bounding box center [545, 106] width 222 height 23
select select "CME"
click at [434, 95] on select "Select Option 3rd Party Reimbursable Business CME Conf or Education Groups Pers…" at bounding box center [545, 106] width 222 height 23
click at [647, 258] on select "Myself Another Traveler Guest Traveler" at bounding box center [545, 257] width 222 height 23
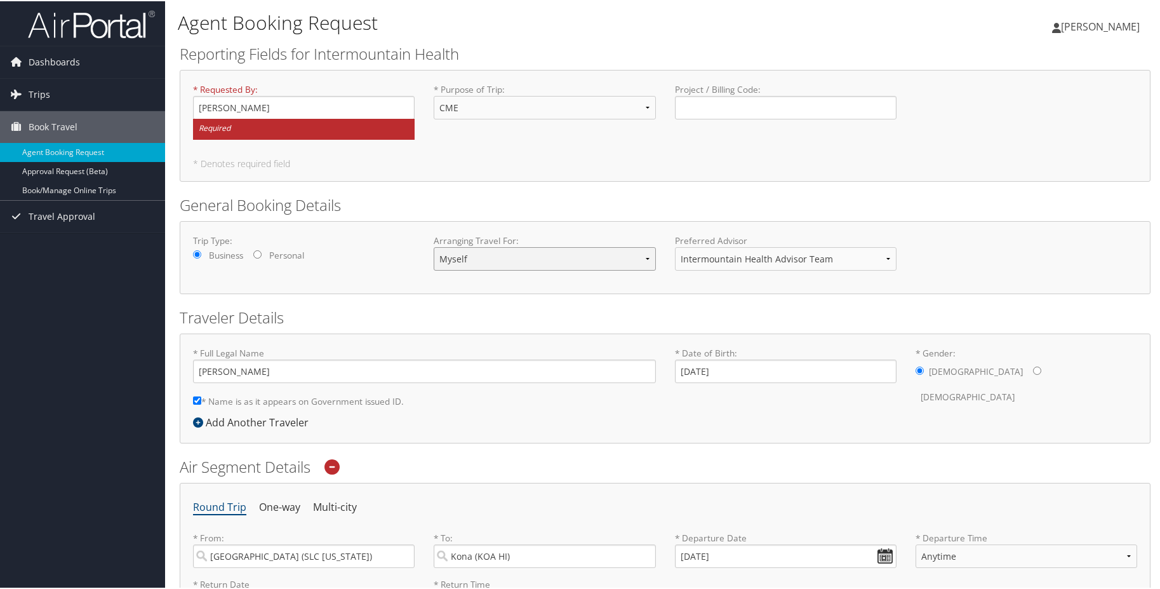
click at [434, 246] on select "Myself Another Traveler Guest Traveler" at bounding box center [545, 257] width 222 height 23
click at [792, 112] on input "Project / Billing Code : Required" at bounding box center [786, 106] width 222 height 23
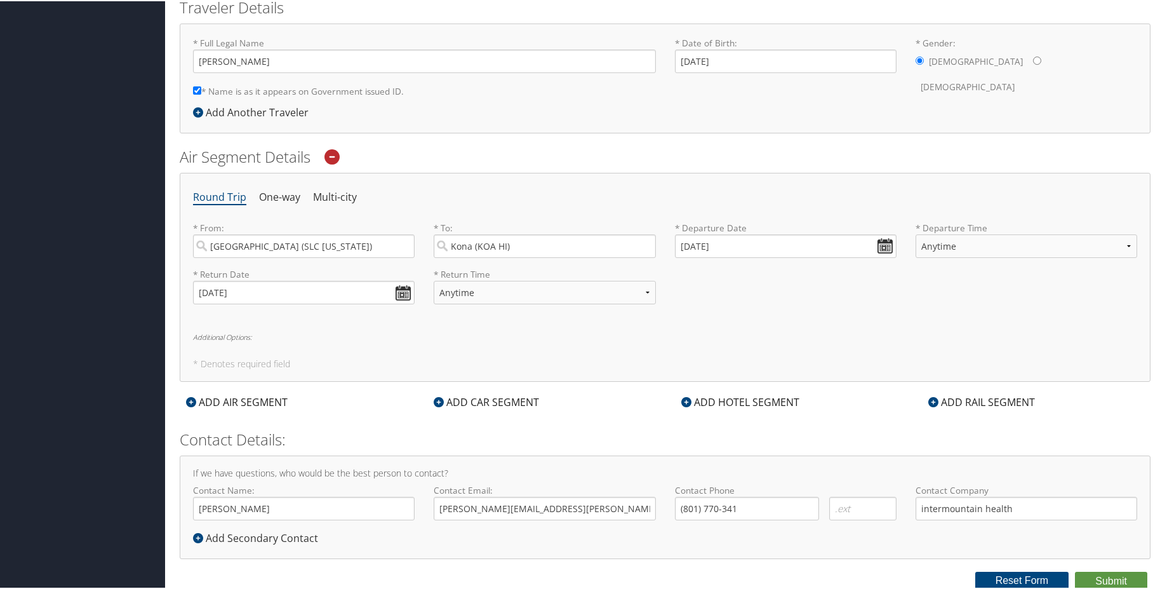
scroll to position [310, 0]
click at [1116, 573] on button "Submit" at bounding box center [1111, 579] width 72 height 19
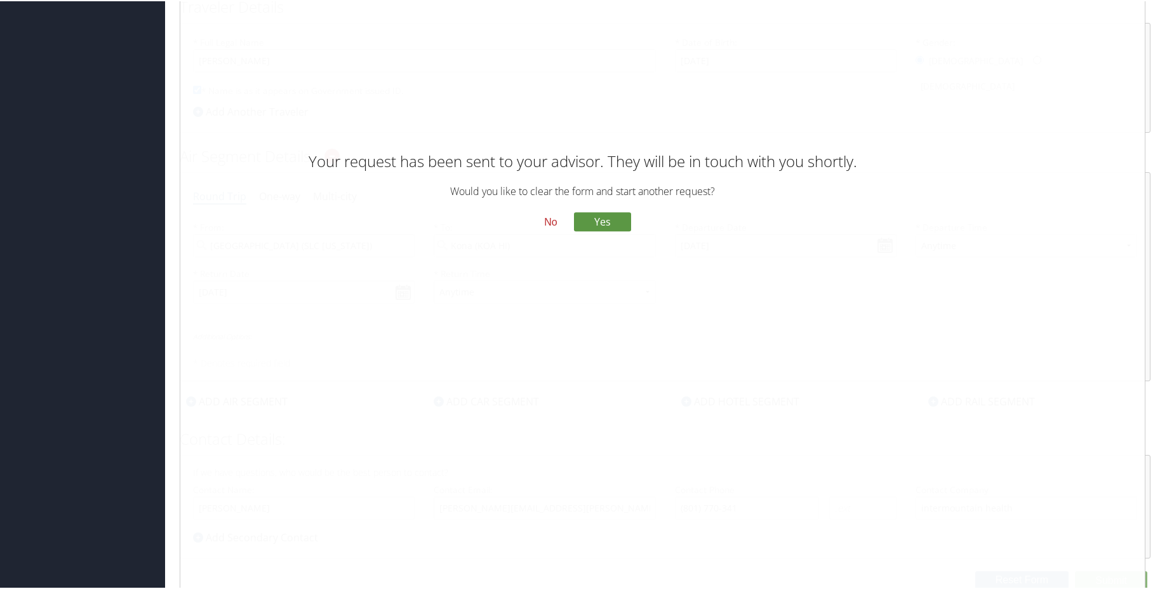
click at [553, 220] on button "No" at bounding box center [550, 221] width 33 height 22
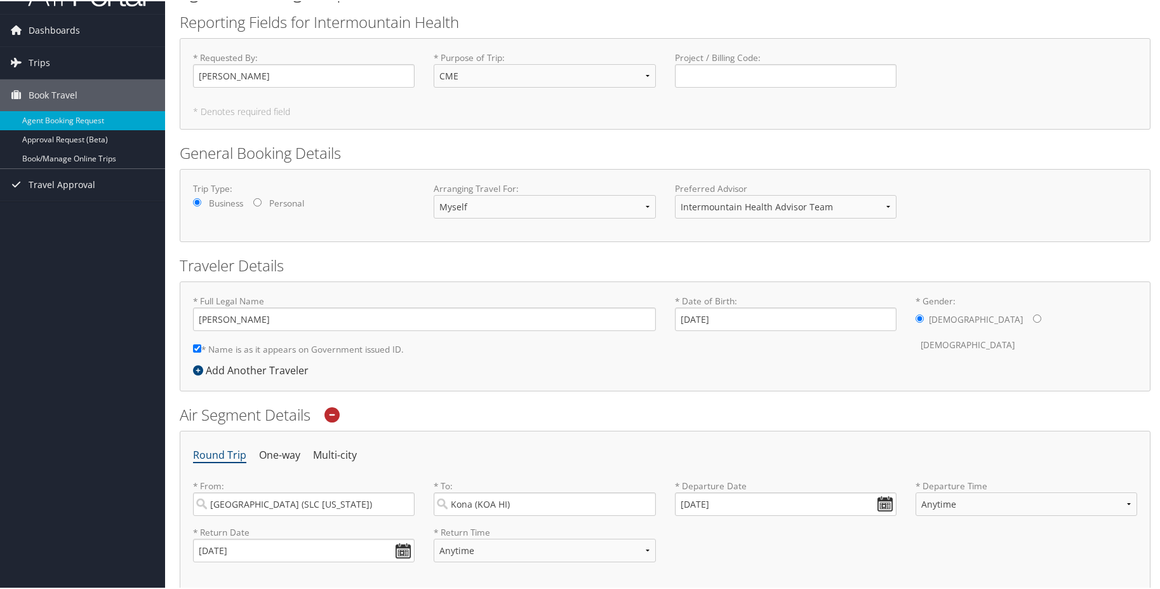
scroll to position [0, 0]
